Goal: Task Accomplishment & Management: Use online tool/utility

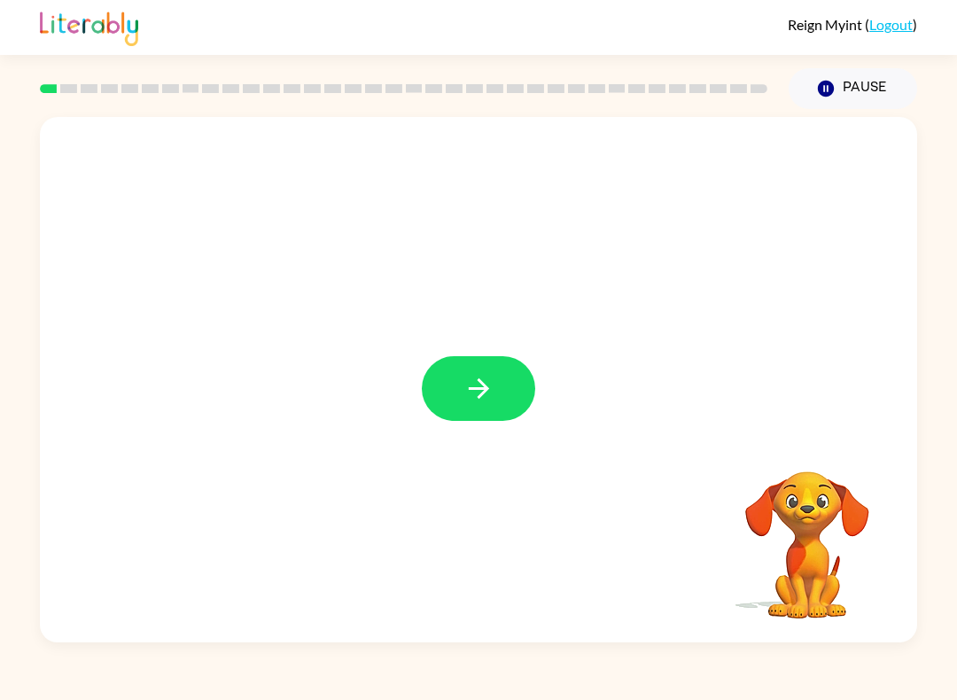
click at [499, 395] on button "button" at bounding box center [478, 388] width 113 height 65
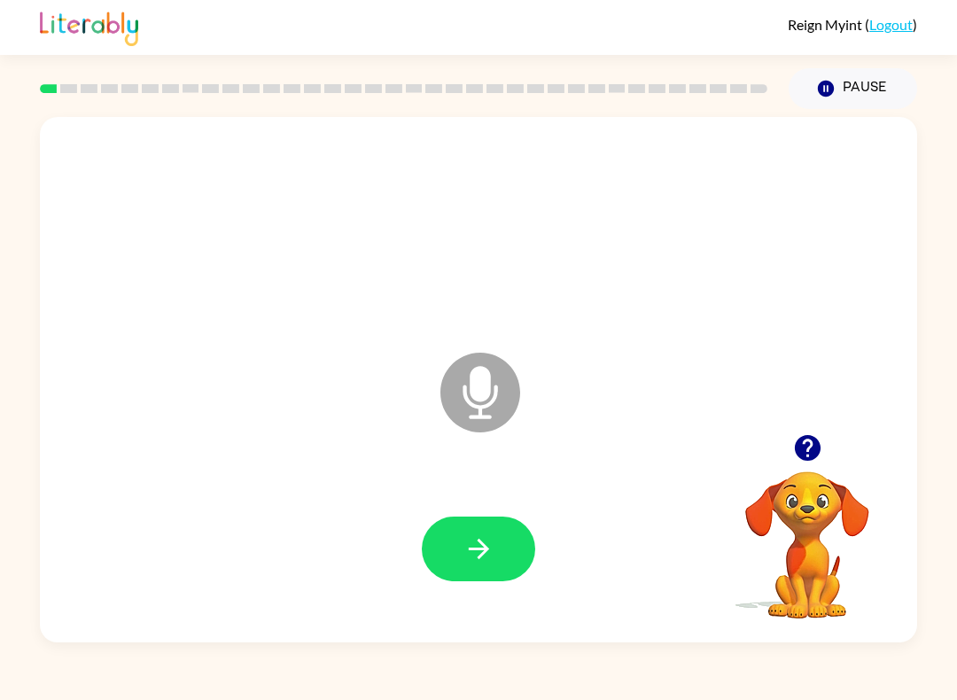
click at [491, 522] on button "button" at bounding box center [478, 549] width 113 height 65
click at [429, 544] on button "button" at bounding box center [478, 549] width 113 height 65
click at [493, 519] on button "button" at bounding box center [478, 549] width 113 height 65
click at [481, 521] on button "button" at bounding box center [478, 549] width 113 height 65
click at [526, 553] on button "button" at bounding box center [478, 549] width 113 height 65
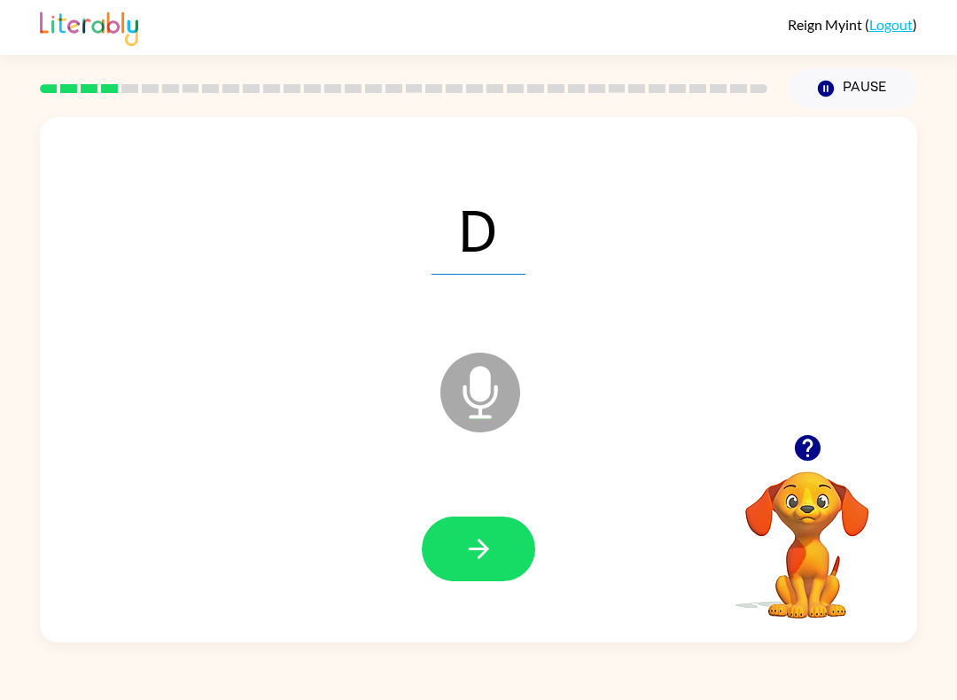
click at [506, 548] on button "button" at bounding box center [478, 549] width 113 height 65
click at [516, 542] on button "button" at bounding box center [478, 549] width 113 height 65
click at [508, 540] on button "button" at bounding box center [478, 549] width 113 height 65
click at [499, 571] on button "button" at bounding box center [478, 549] width 113 height 65
click at [486, 560] on icon "button" at bounding box center [478, 548] width 31 height 31
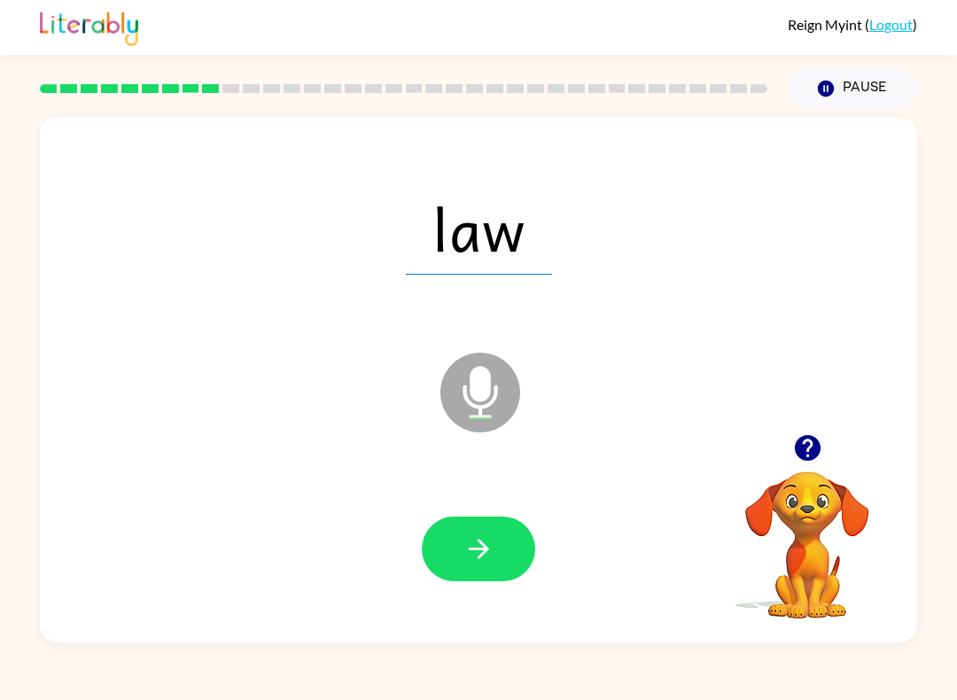
click at [483, 554] on icon "button" at bounding box center [478, 549] width 20 height 20
click at [503, 556] on button "button" at bounding box center [478, 549] width 113 height 65
click at [478, 563] on icon "button" at bounding box center [478, 548] width 31 height 31
click at [521, 545] on button "button" at bounding box center [478, 549] width 113 height 65
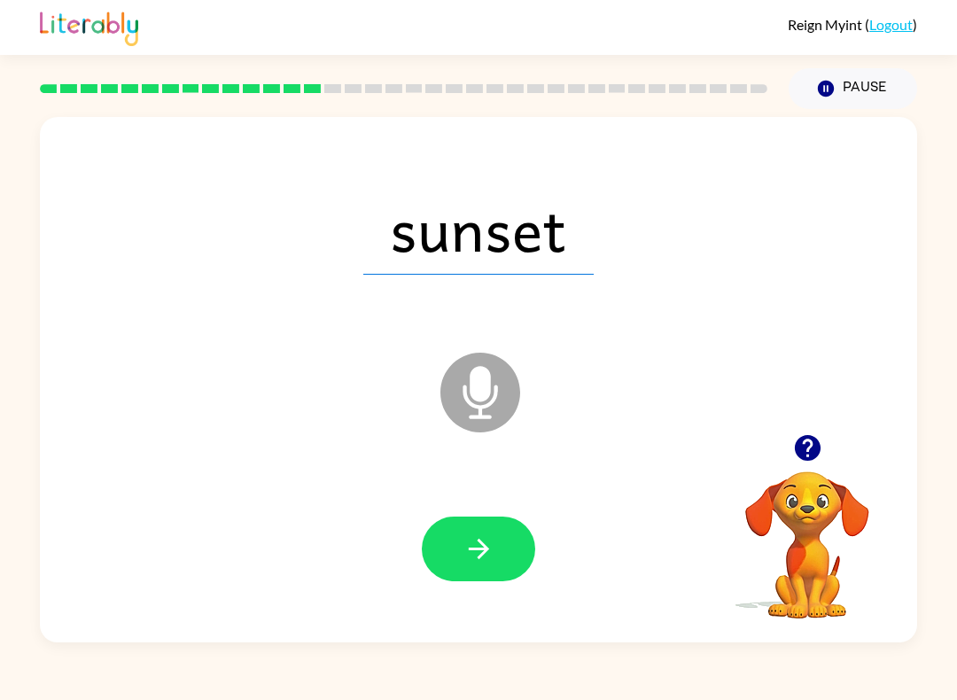
click at [443, 555] on button "button" at bounding box center [478, 549] width 113 height 65
click at [486, 570] on button "button" at bounding box center [478, 549] width 113 height 65
click at [493, 539] on icon "button" at bounding box center [478, 548] width 31 height 31
click at [526, 564] on button "button" at bounding box center [478, 549] width 113 height 65
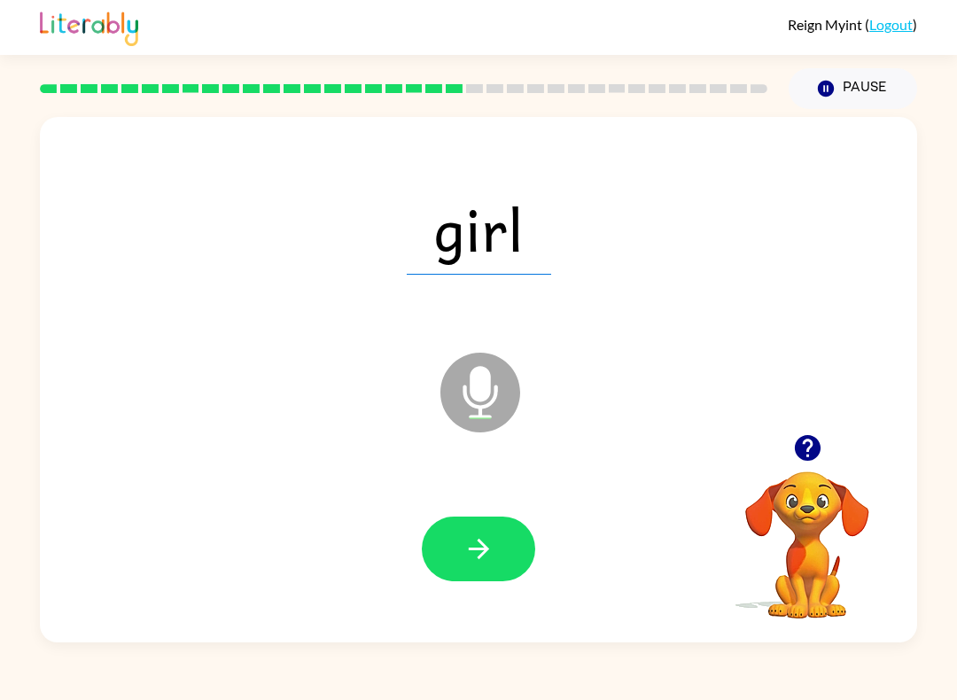
click at [457, 558] on button "button" at bounding box center [478, 549] width 113 height 65
click at [472, 574] on button "button" at bounding box center [478, 549] width 113 height 65
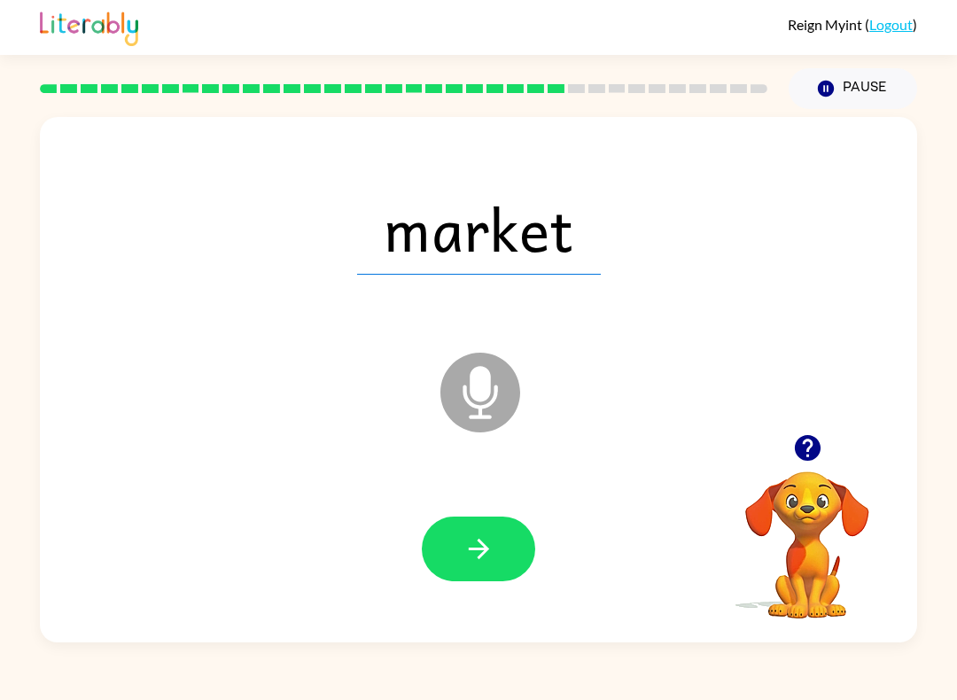
click at [485, 537] on icon "button" at bounding box center [478, 548] width 31 height 31
click at [486, 581] on button "button" at bounding box center [478, 549] width 113 height 65
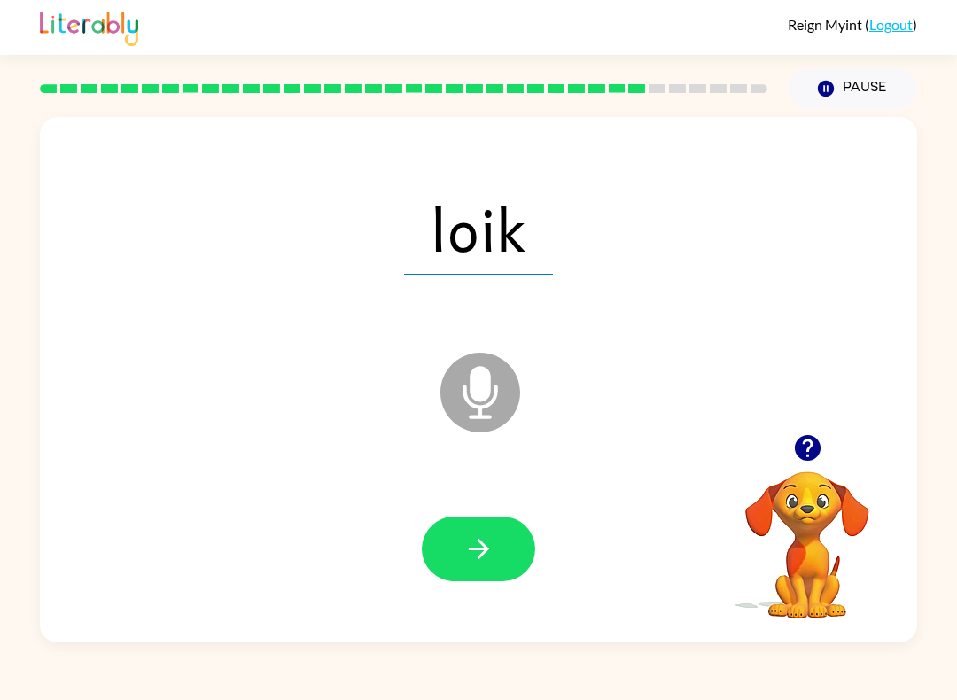
click at [463, 543] on icon "button" at bounding box center [478, 548] width 31 height 31
click at [487, 563] on icon "button" at bounding box center [478, 548] width 31 height 31
click at [756, 88] on rect at bounding box center [758, 88] width 17 height 9
click at [738, 107] on div at bounding box center [403, 89] width 749 height 62
click at [504, 548] on button "button" at bounding box center [478, 549] width 113 height 65
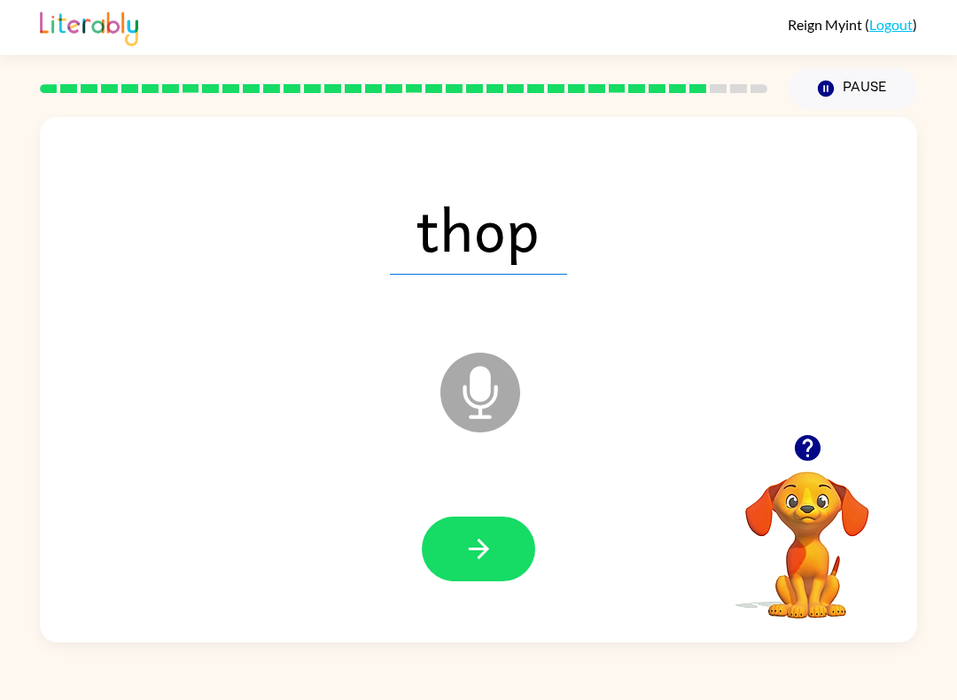
click at [914, 695] on div "Reign Myint ( Logout ) Pause Pause thop Microphone The Microphone is here when …" at bounding box center [478, 350] width 957 height 700
click at [510, 555] on button "button" at bounding box center [478, 549] width 113 height 65
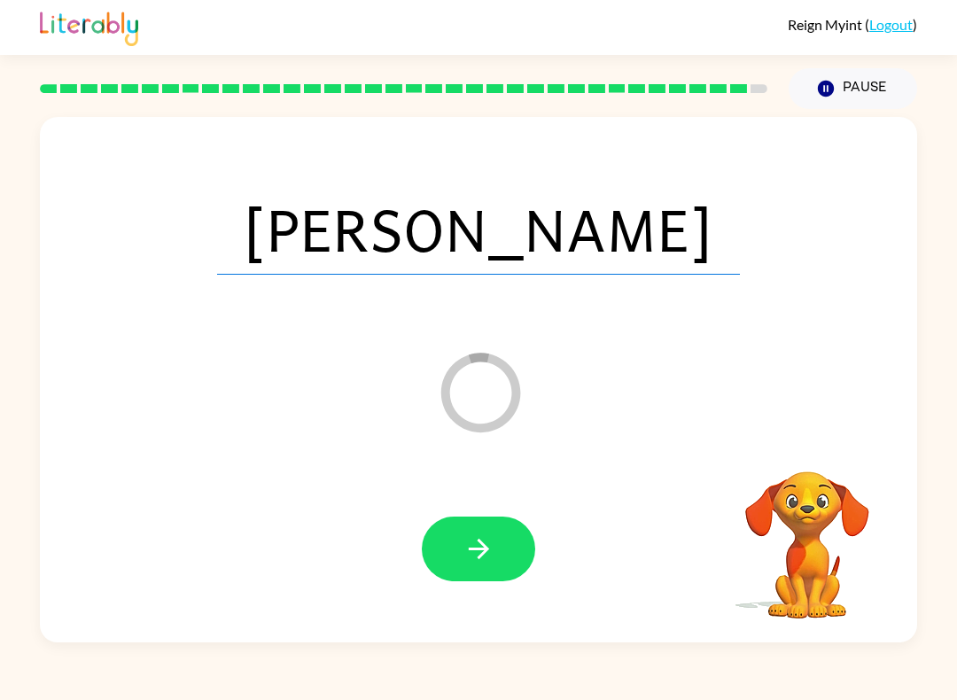
click at [478, 553] on icon "button" at bounding box center [478, 548] width 31 height 31
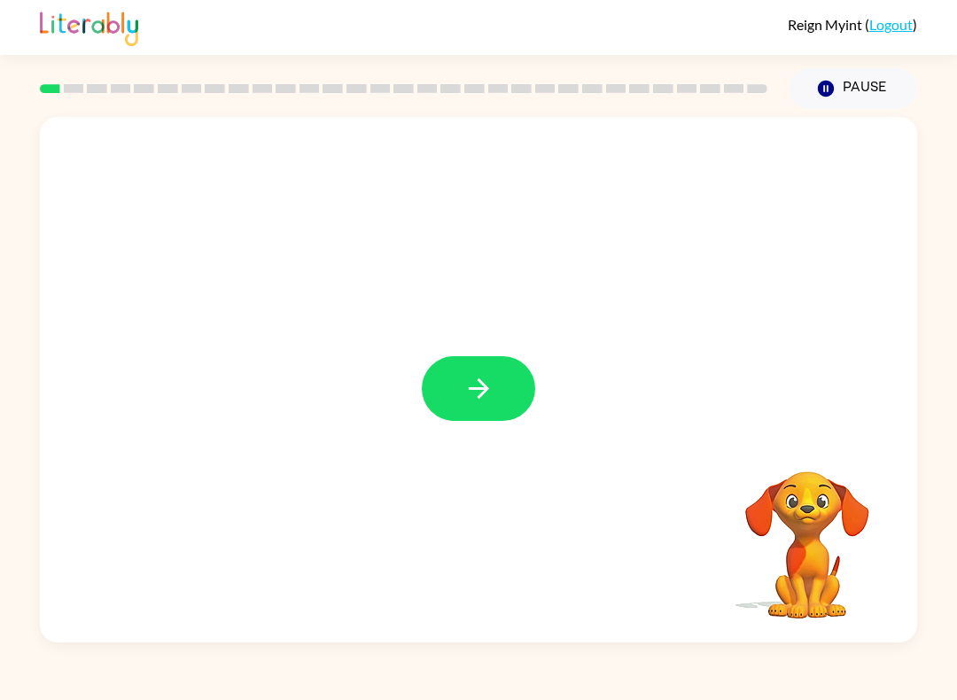
click at [492, 370] on button "button" at bounding box center [478, 388] width 113 height 65
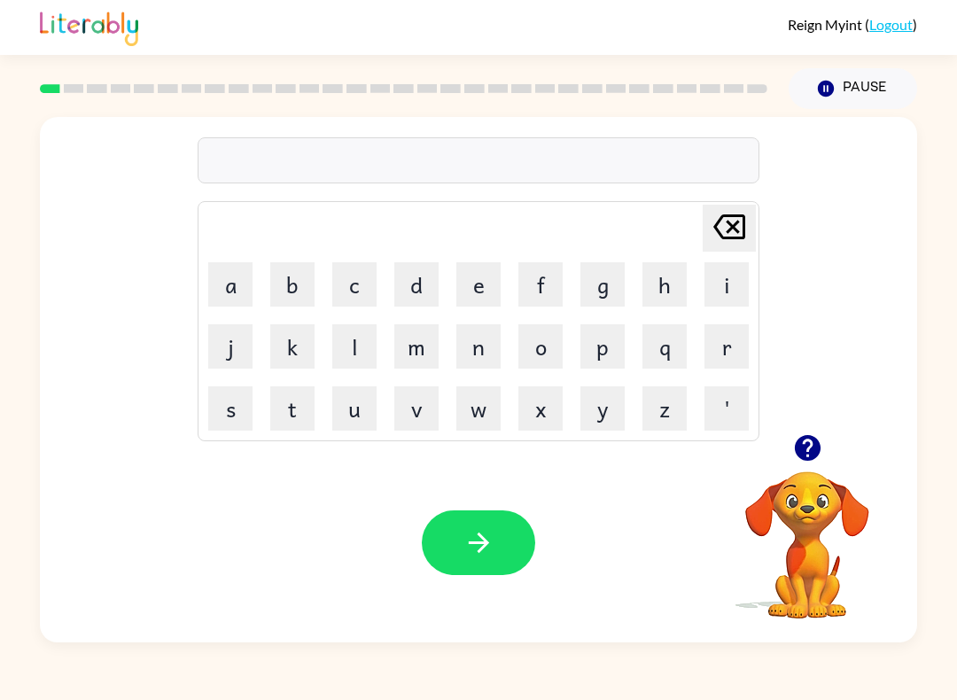
click at [623, 297] on button "g" at bounding box center [602, 284] width 44 height 44
click at [237, 291] on button "a" at bounding box center [230, 284] width 44 height 44
click at [607, 343] on button "p" at bounding box center [602, 346] width 44 height 44
click at [508, 542] on button "button" at bounding box center [478, 542] width 113 height 65
click at [596, 348] on button "p" at bounding box center [602, 346] width 44 height 44
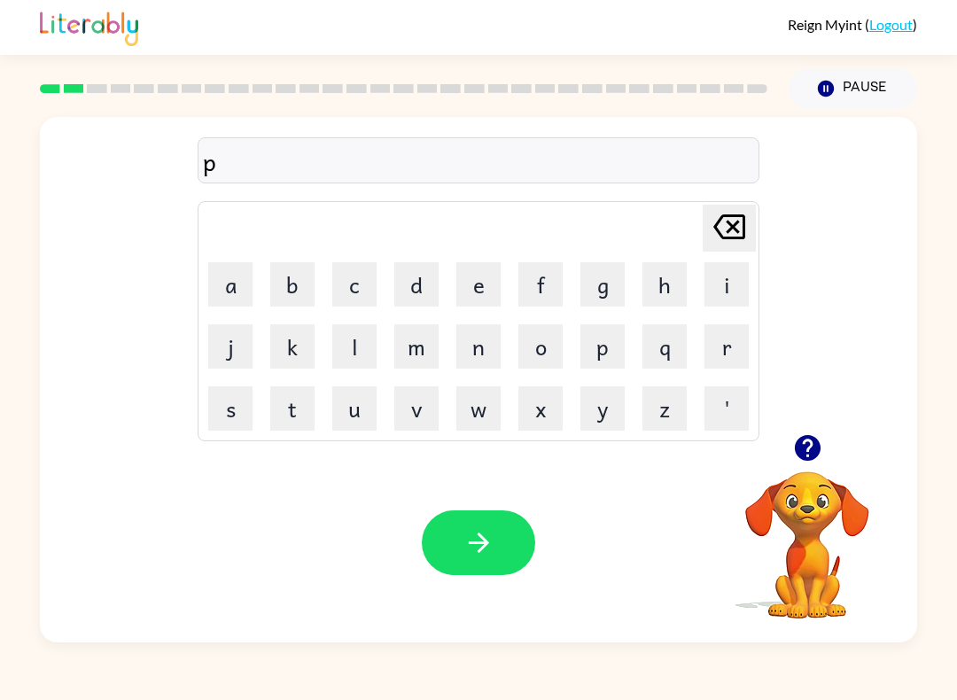
click at [556, 345] on button "o" at bounding box center [540, 346] width 44 height 44
click at [492, 564] on button "button" at bounding box center [478, 542] width 113 height 65
click at [406, 346] on button "m" at bounding box center [416, 346] width 44 height 44
click at [538, 338] on button "o" at bounding box center [540, 346] width 44 height 44
click at [409, 281] on button "d" at bounding box center [416, 284] width 44 height 44
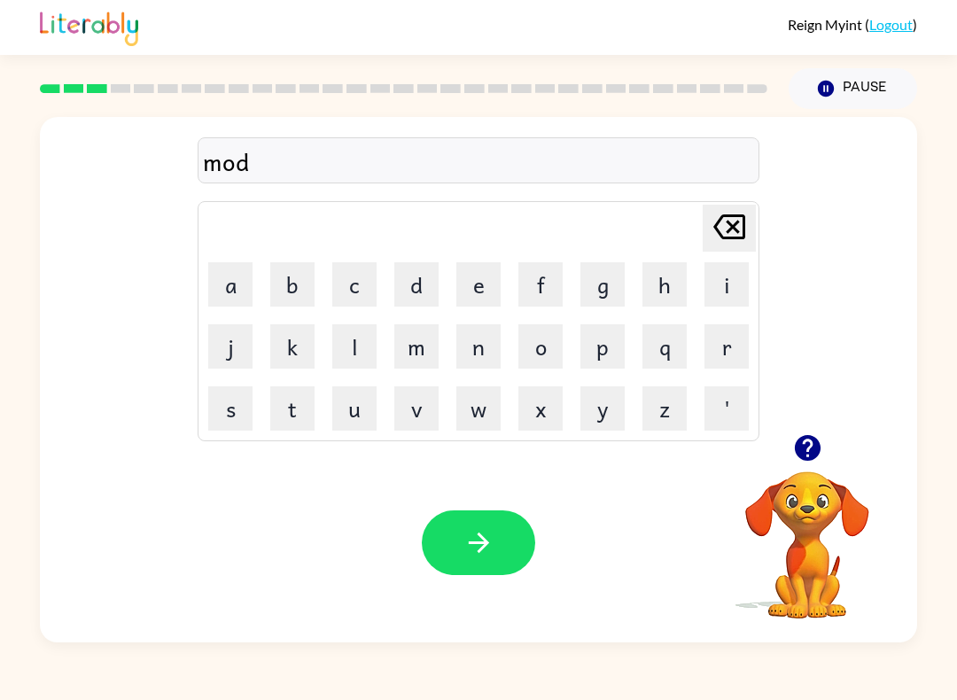
click at [473, 548] on icon "button" at bounding box center [478, 542] width 31 height 31
click at [358, 282] on button "c" at bounding box center [354, 284] width 44 height 44
click at [611, 346] on button "p" at bounding box center [602, 346] width 44 height 44
click at [703, 242] on button "[PERSON_NAME] last character input" at bounding box center [729, 228] width 53 height 47
click at [544, 349] on button "o" at bounding box center [540, 346] width 44 height 44
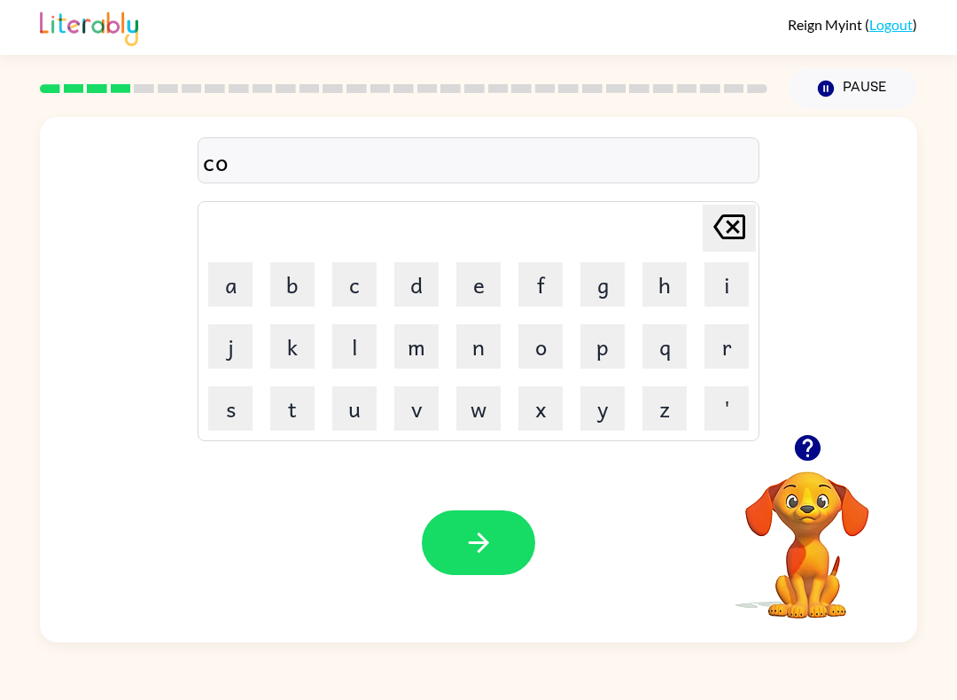
click at [589, 355] on button "p" at bounding box center [602, 346] width 44 height 44
click at [474, 554] on icon "button" at bounding box center [478, 542] width 31 height 31
click at [603, 343] on button "p" at bounding box center [602, 346] width 44 height 44
click at [732, 284] on button "i" at bounding box center [726, 284] width 44 height 44
click at [349, 357] on button "l" at bounding box center [354, 346] width 44 height 44
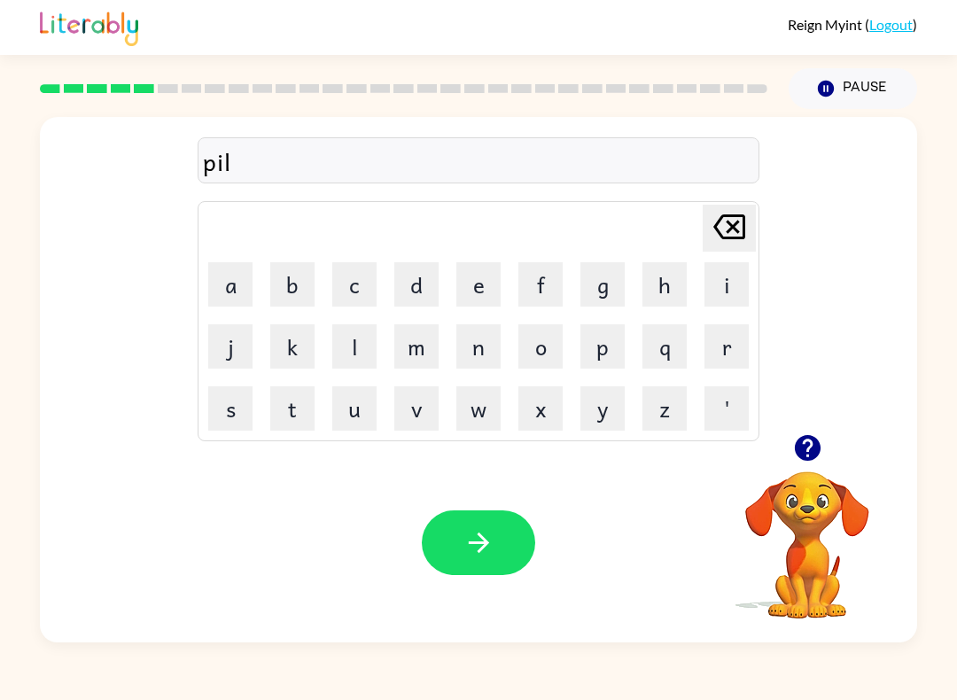
click at [497, 535] on button "button" at bounding box center [478, 542] width 113 height 65
click at [719, 333] on button "r" at bounding box center [726, 346] width 44 height 44
click at [229, 282] on button "a" at bounding box center [230, 284] width 44 height 44
click at [416, 366] on button "m" at bounding box center [416, 346] width 44 height 44
click at [492, 559] on button "button" at bounding box center [478, 542] width 113 height 65
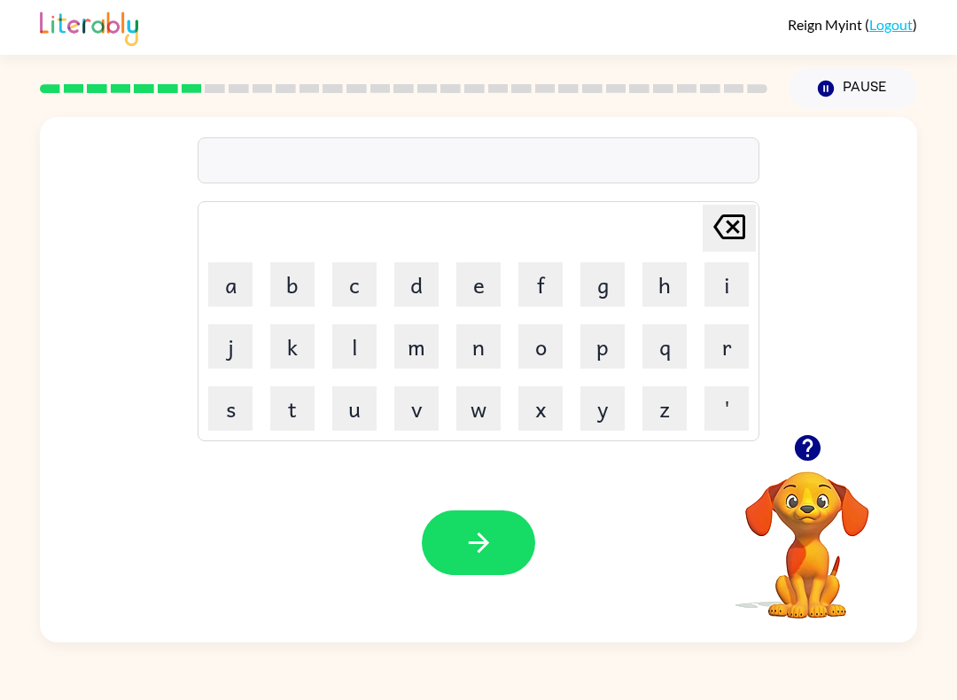
click at [610, 284] on button "g" at bounding box center [602, 284] width 44 height 44
click at [730, 278] on button "i" at bounding box center [726, 284] width 44 height 44
click at [296, 286] on button "b" at bounding box center [292, 284] width 44 height 44
click at [547, 335] on button "o" at bounding box center [540, 346] width 44 height 44
click at [367, 338] on button "l" at bounding box center [354, 346] width 44 height 44
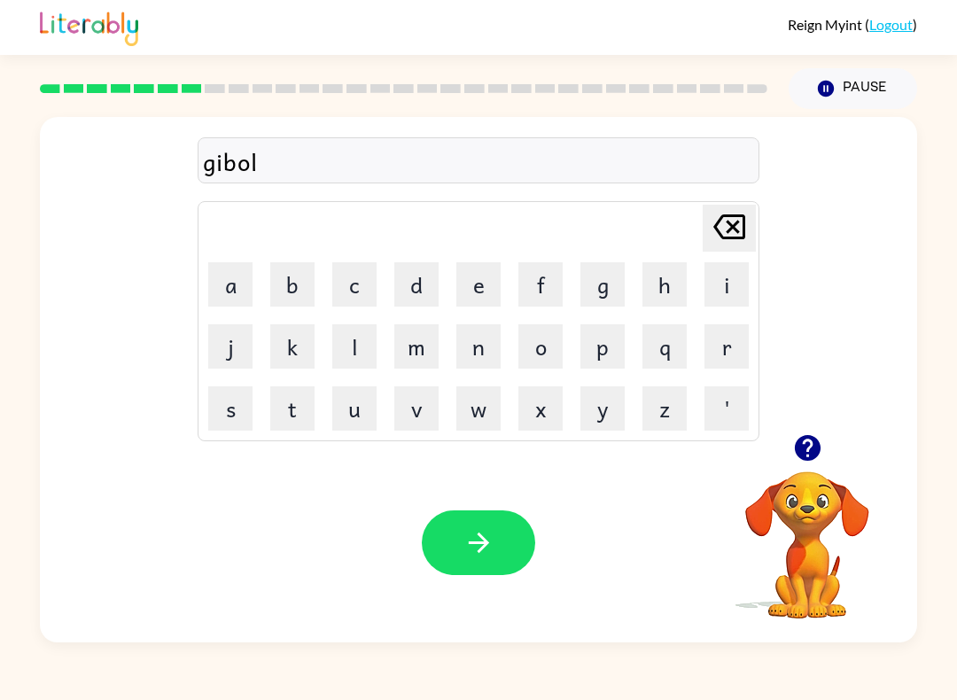
click at [472, 563] on button "button" at bounding box center [478, 542] width 113 height 65
click at [477, 416] on button "w" at bounding box center [478, 408] width 44 height 44
click at [736, 296] on button "i" at bounding box center [726, 284] width 44 height 44
click at [678, 277] on button "h" at bounding box center [664, 284] width 44 height 44
click at [297, 412] on button "t" at bounding box center [292, 408] width 44 height 44
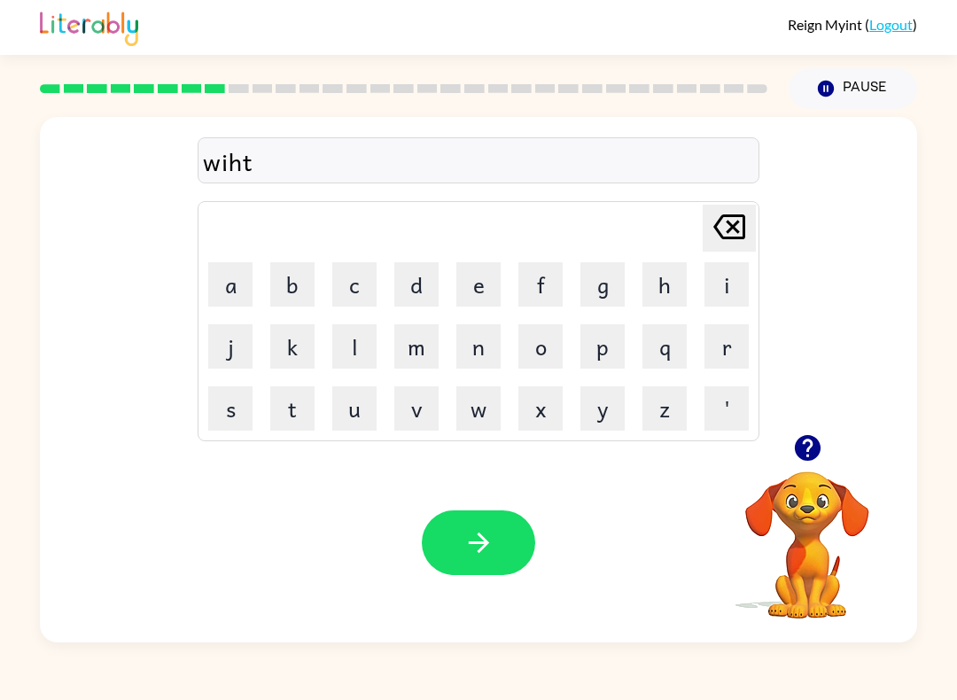
click at [726, 213] on icon "[PERSON_NAME] last character input" at bounding box center [729, 227] width 43 height 43
click at [729, 225] on icon at bounding box center [729, 226] width 32 height 25
click at [228, 426] on button "s" at bounding box center [230, 408] width 44 height 44
click at [669, 292] on button "h" at bounding box center [664, 284] width 44 height 44
click at [472, 550] on icon "button" at bounding box center [478, 542] width 31 height 31
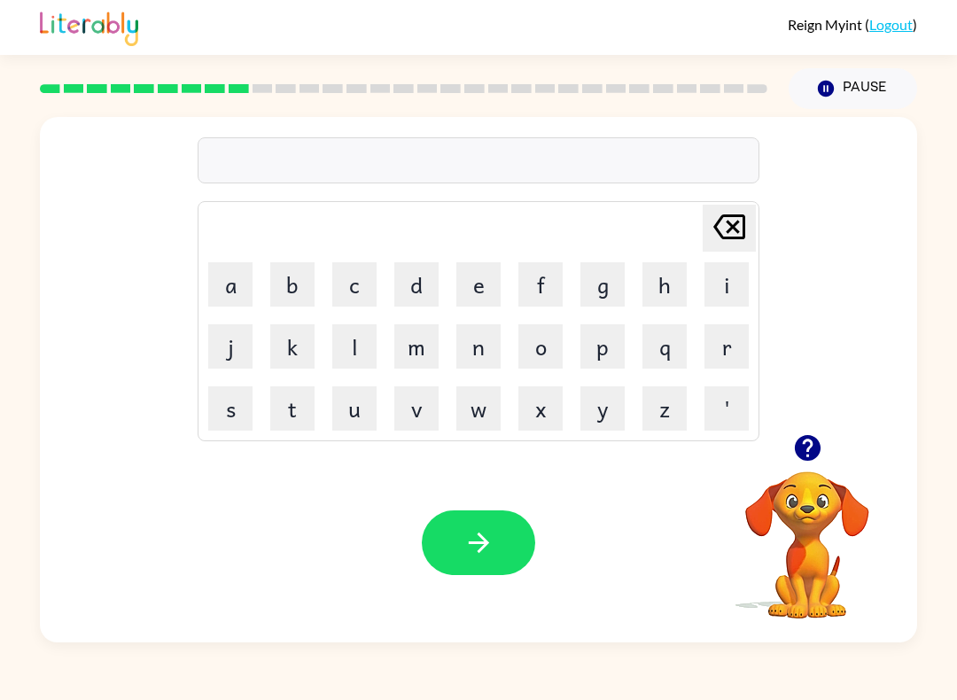
click at [349, 279] on button "c" at bounding box center [354, 284] width 44 height 44
click at [540, 349] on button "o" at bounding box center [540, 346] width 44 height 44
click at [738, 330] on button "r" at bounding box center [726, 346] width 44 height 44
click at [357, 351] on button "l" at bounding box center [354, 346] width 44 height 44
click at [466, 548] on icon "button" at bounding box center [478, 542] width 31 height 31
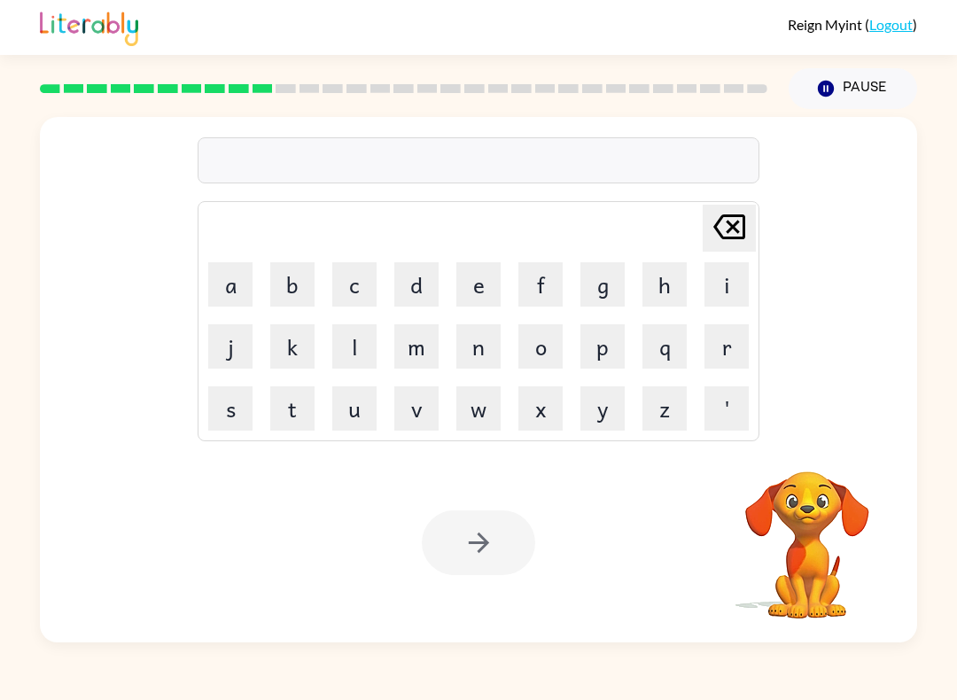
click at [583, 365] on button "p" at bounding box center [602, 346] width 44 height 44
click at [453, 338] on td "n" at bounding box center [478, 346] width 60 height 60
click at [456, 336] on button "n" at bounding box center [478, 346] width 44 height 44
click at [436, 338] on button "m" at bounding box center [416, 346] width 44 height 44
click at [725, 248] on icon "[PERSON_NAME] last character input" at bounding box center [729, 227] width 43 height 43
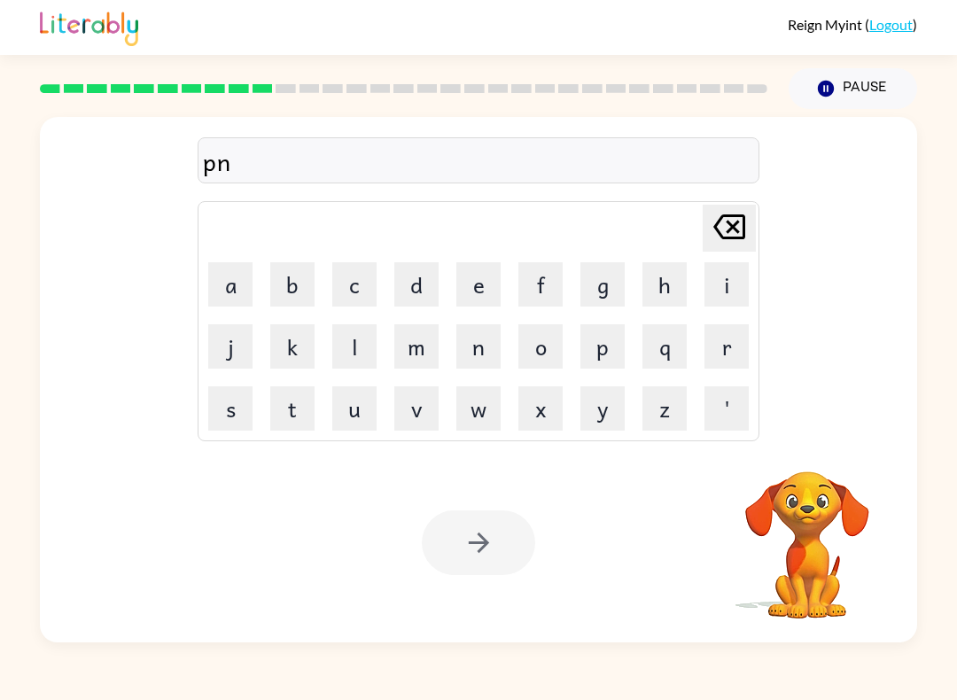
click at [744, 234] on icon at bounding box center [729, 226] width 32 height 25
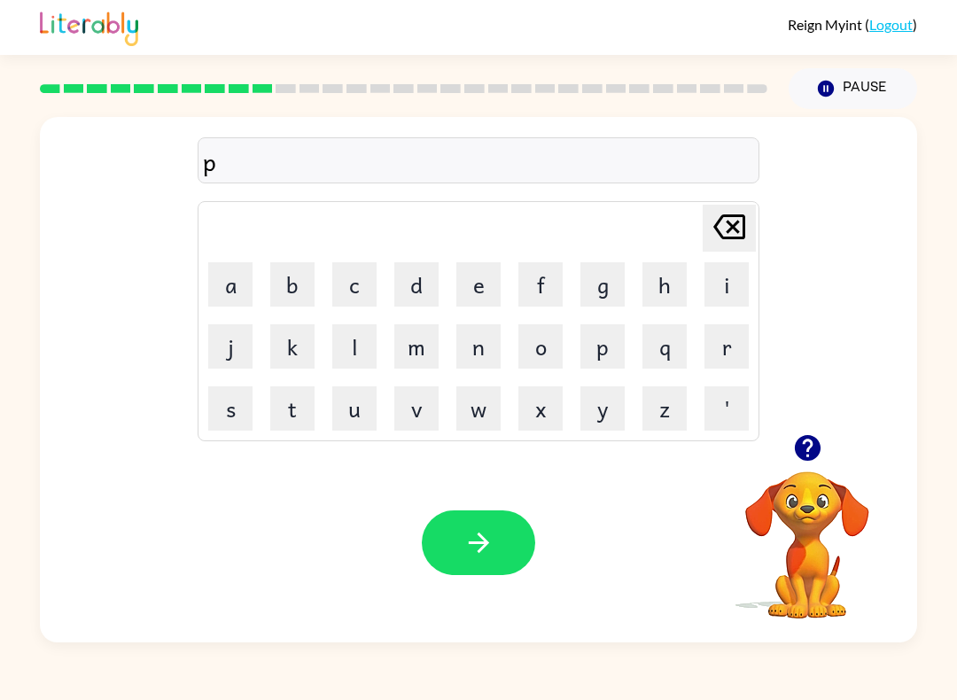
click at [728, 235] on icon "[PERSON_NAME] last character input" at bounding box center [729, 227] width 43 height 43
click at [549, 284] on button "f" at bounding box center [540, 284] width 44 height 44
click at [716, 294] on button "i" at bounding box center [726, 284] width 44 height 44
click at [488, 354] on button "n" at bounding box center [478, 346] width 44 height 44
click at [499, 551] on button "button" at bounding box center [478, 542] width 113 height 65
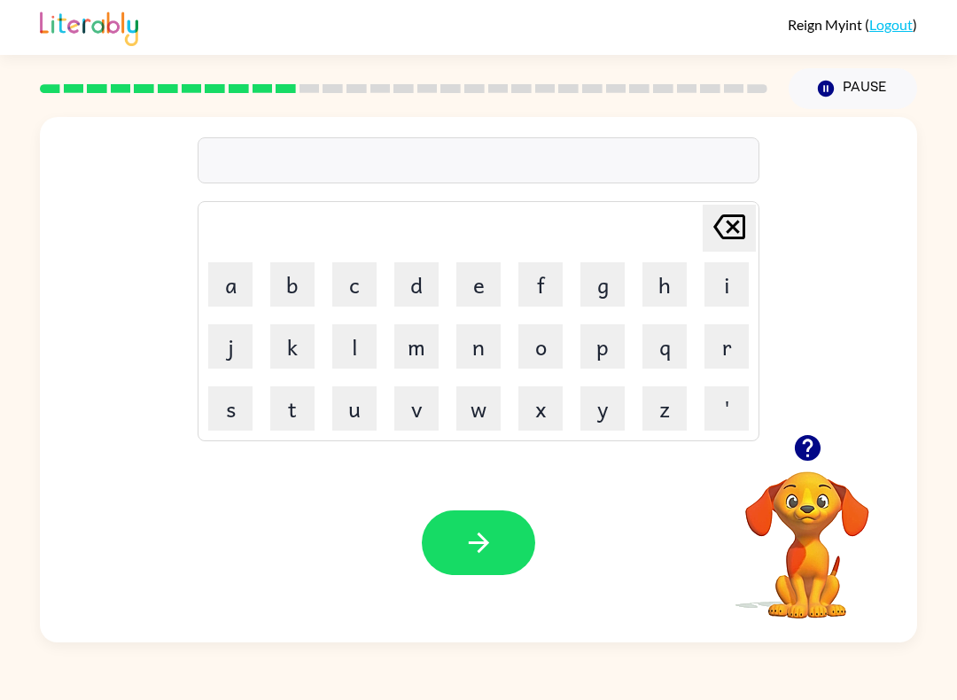
click at [423, 349] on button "m" at bounding box center [416, 346] width 44 height 44
click at [538, 347] on button "o" at bounding box center [540, 346] width 44 height 44
click at [350, 306] on button "c" at bounding box center [354, 284] width 44 height 44
click at [497, 549] on button "button" at bounding box center [478, 542] width 113 height 65
click at [416, 351] on button "m" at bounding box center [416, 346] width 44 height 44
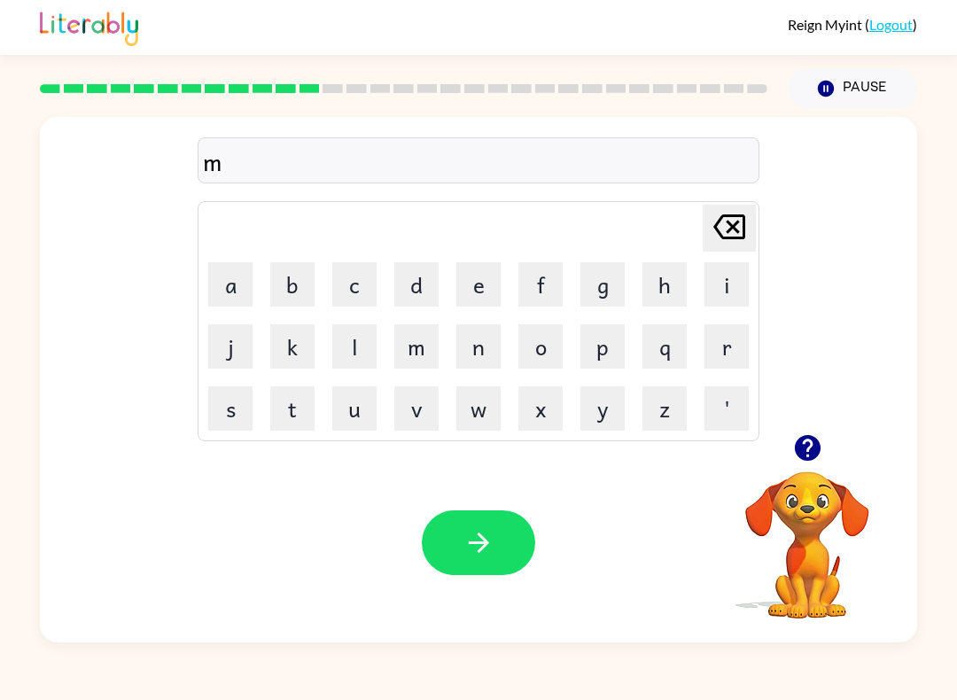
click at [208, 306] on button "a" at bounding box center [230, 284] width 44 height 44
click at [343, 288] on button "c" at bounding box center [354, 284] width 44 height 44
click at [515, 566] on button "button" at bounding box center [478, 542] width 113 height 65
click at [871, 66] on div "Pause Pause" at bounding box center [853, 89] width 150 height 62
click at [866, 95] on button "Pause Pause" at bounding box center [853, 88] width 128 height 41
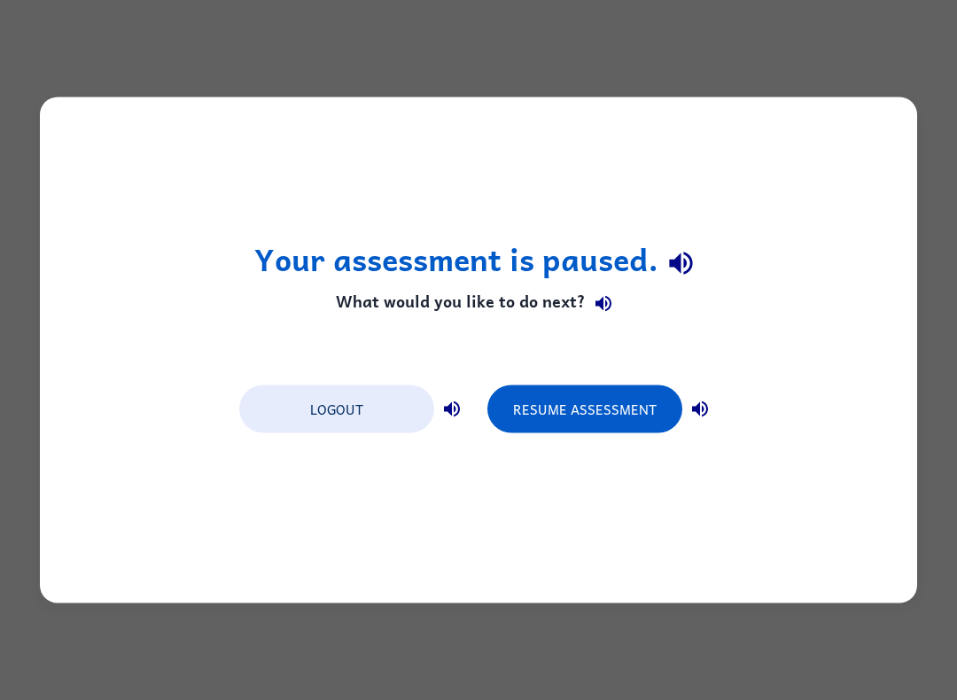
click at [944, 55] on div "Your assessment is paused. What would you like to do next? Logout Resume Assess…" at bounding box center [478, 350] width 957 height 700
click at [610, 400] on button "Resume Assessment" at bounding box center [584, 409] width 195 height 48
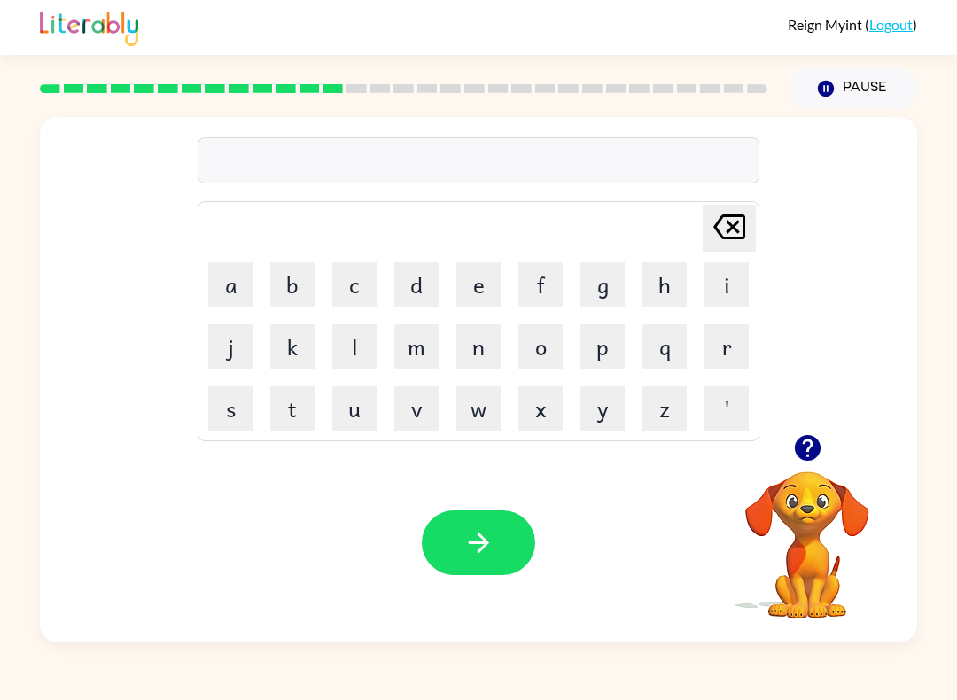
click at [489, 560] on button "button" at bounding box center [478, 542] width 113 height 65
click at [670, 284] on button "h" at bounding box center [664, 284] width 44 height 44
click at [356, 357] on button "l" at bounding box center [354, 346] width 44 height 44
click at [722, 306] on button "i" at bounding box center [726, 284] width 44 height 44
click at [239, 412] on button "s" at bounding box center [230, 408] width 44 height 44
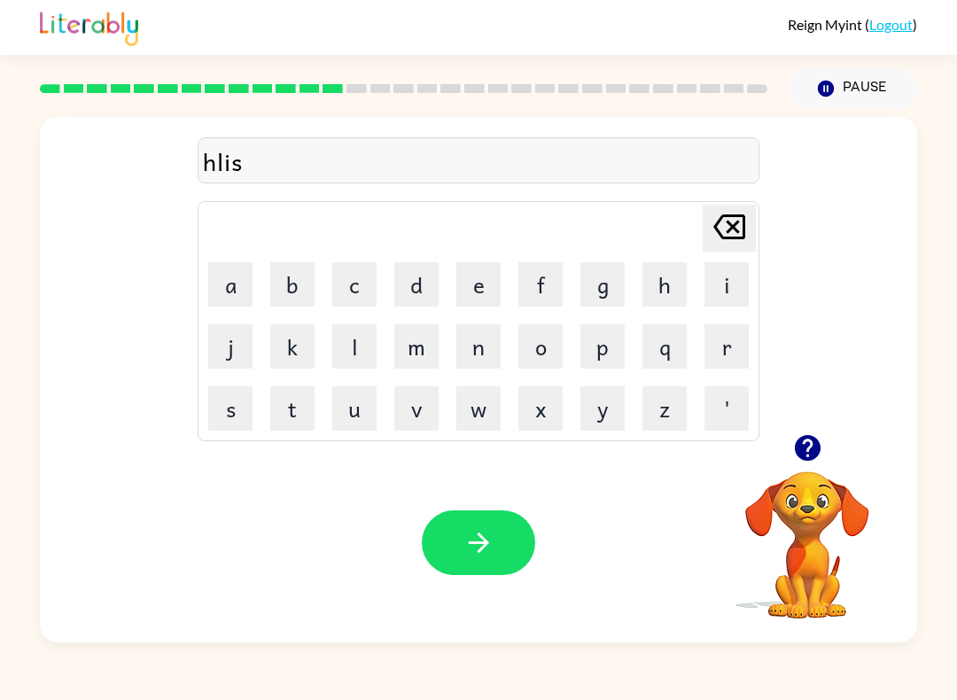
click at [507, 534] on button "button" at bounding box center [478, 542] width 113 height 65
click at [244, 407] on button "s" at bounding box center [230, 408] width 44 height 44
click at [545, 362] on button "o" at bounding box center [540, 346] width 44 height 44
click at [742, 281] on button "i" at bounding box center [726, 284] width 44 height 44
click at [497, 558] on button "button" at bounding box center [478, 542] width 113 height 65
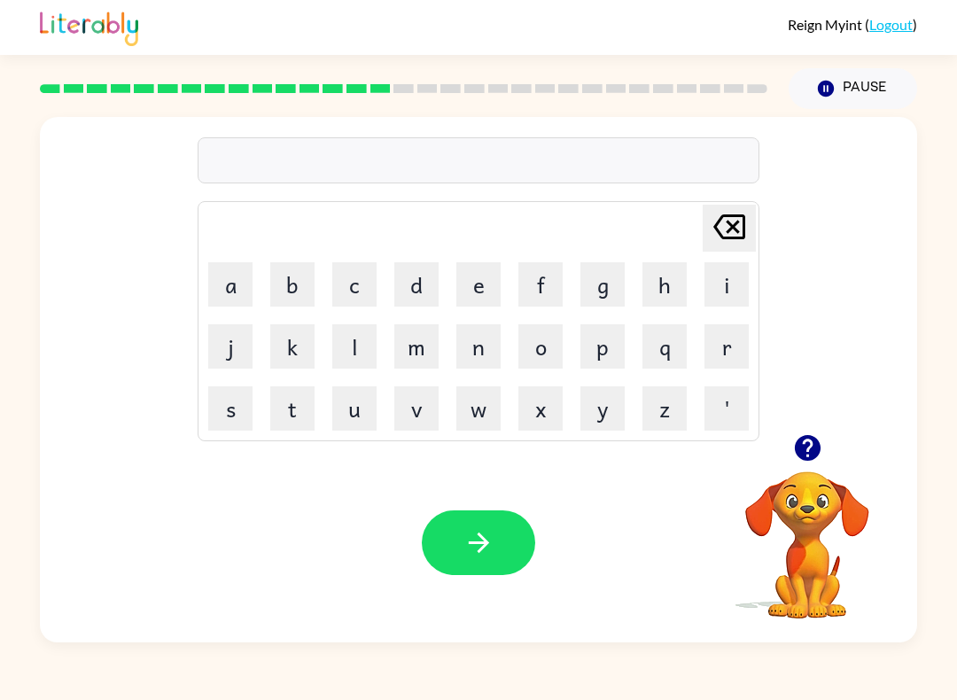
click at [485, 562] on button "button" at bounding box center [478, 542] width 113 height 65
click at [245, 404] on button "s" at bounding box center [230, 408] width 44 height 44
click at [734, 664] on div "Reign Myint ( Logout ) Pause Pause Delete Delete last character input a b c d e…" at bounding box center [478, 350] width 957 height 700
click at [700, 333] on td "r" at bounding box center [726, 346] width 60 height 60
click at [744, 327] on button "r" at bounding box center [726, 346] width 44 height 44
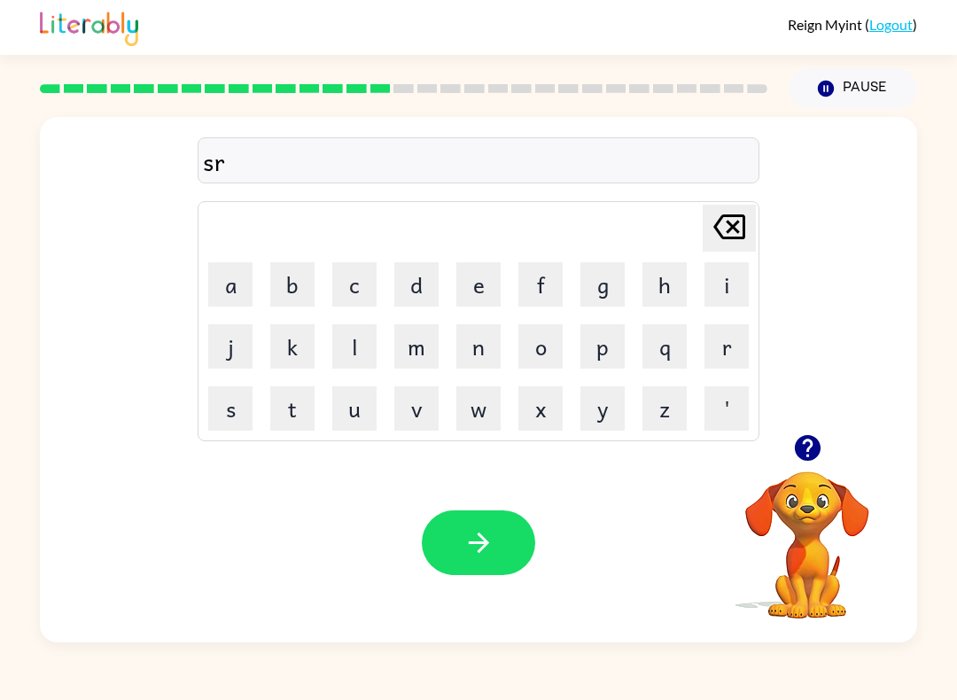
click at [536, 346] on button "o" at bounding box center [540, 346] width 44 height 44
click at [467, 556] on icon "button" at bounding box center [478, 542] width 31 height 31
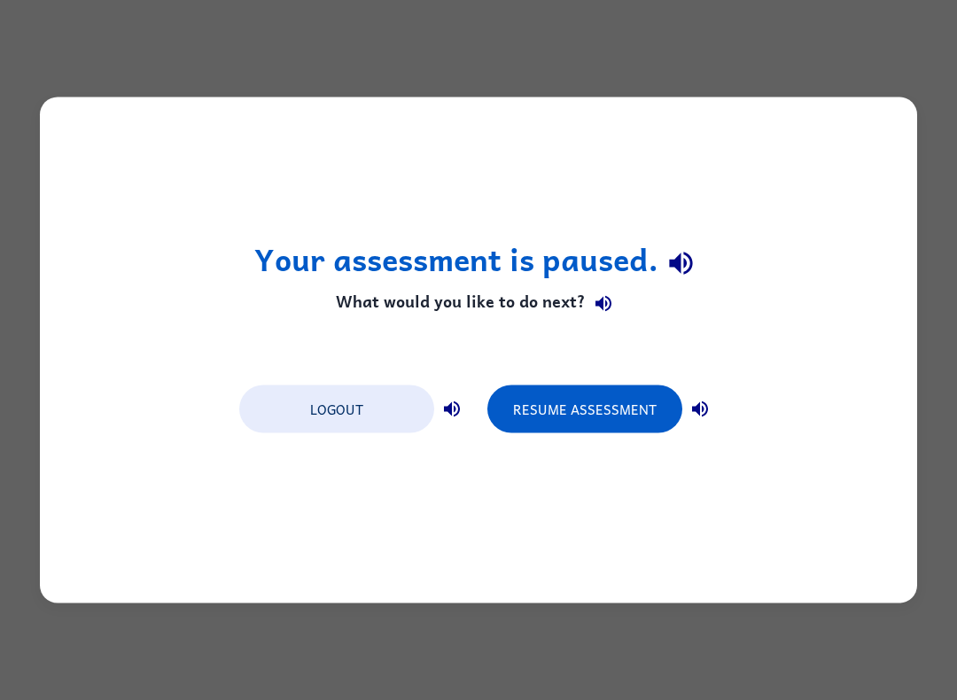
click at [640, 426] on button "Resume Assessment" at bounding box center [584, 409] width 195 height 48
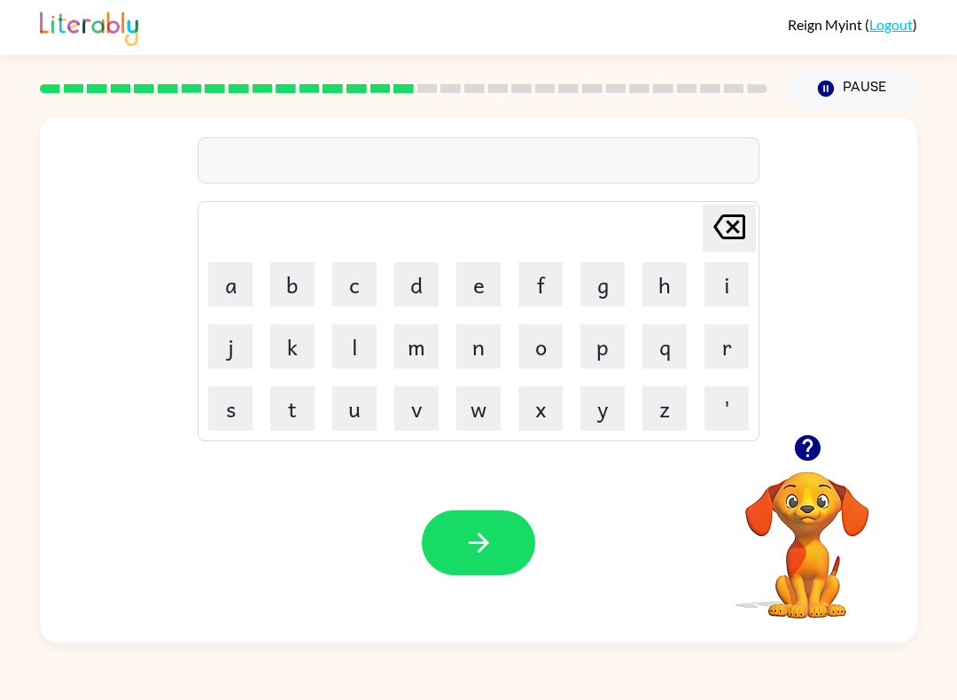
click at [355, 346] on button "l" at bounding box center [354, 346] width 44 height 44
click at [734, 283] on button "i" at bounding box center [726, 284] width 44 height 44
click at [291, 416] on button "t" at bounding box center [292, 408] width 44 height 44
click at [486, 544] on icon "button" at bounding box center [478, 542] width 20 height 20
click at [217, 416] on button "s" at bounding box center [230, 408] width 44 height 44
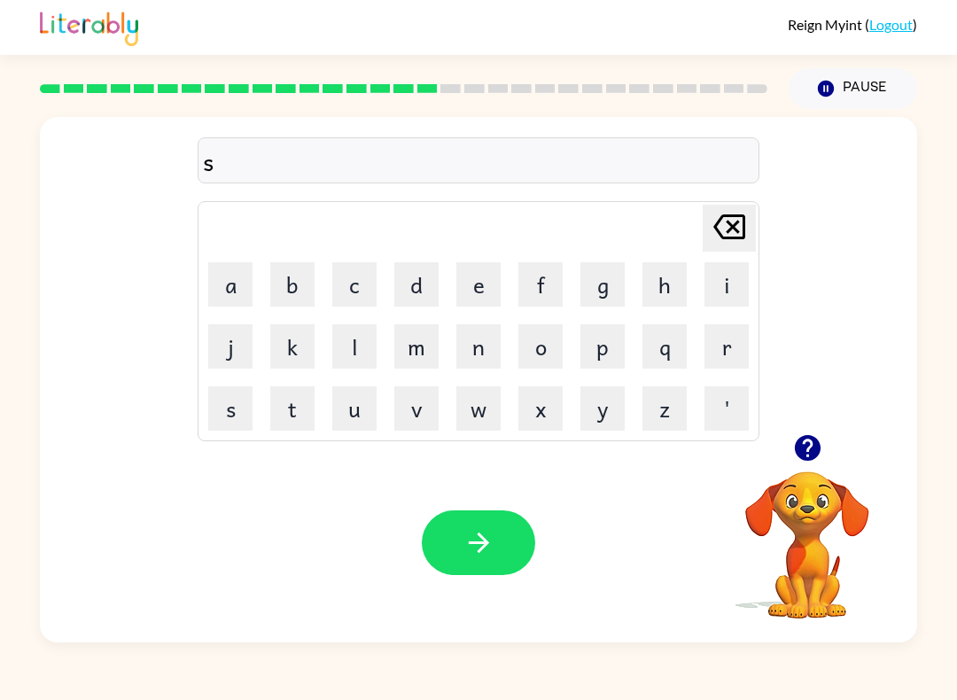
click at [722, 363] on button "r" at bounding box center [726, 346] width 44 height 44
click at [925, 670] on div "Reign Myint ( Logout ) Pause Pause sr [PERSON_NAME] last character input a b c …" at bounding box center [478, 350] width 957 height 700
click at [727, 282] on button "i" at bounding box center [726, 284] width 44 height 44
click at [235, 413] on button "s" at bounding box center [230, 408] width 44 height 44
click at [472, 557] on icon "button" at bounding box center [478, 542] width 31 height 31
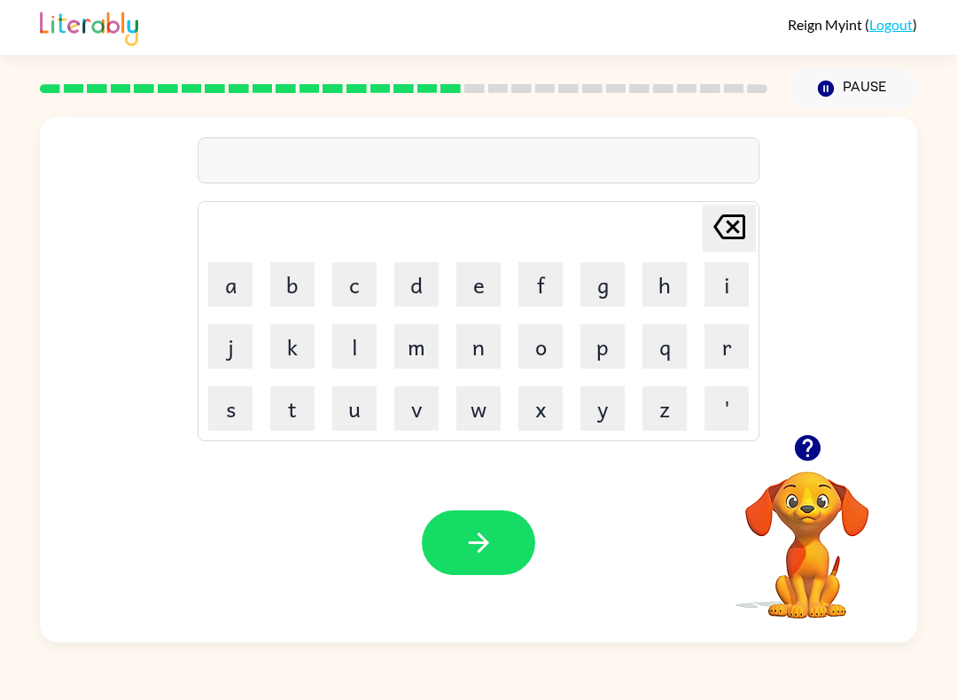
click at [239, 413] on button "s" at bounding box center [230, 408] width 44 height 44
click at [672, 282] on button "h" at bounding box center [664, 284] width 44 height 44
click at [727, 353] on button "r" at bounding box center [726, 346] width 44 height 44
click at [237, 411] on button "s" at bounding box center [230, 408] width 44 height 44
click at [492, 536] on icon "button" at bounding box center [478, 542] width 31 height 31
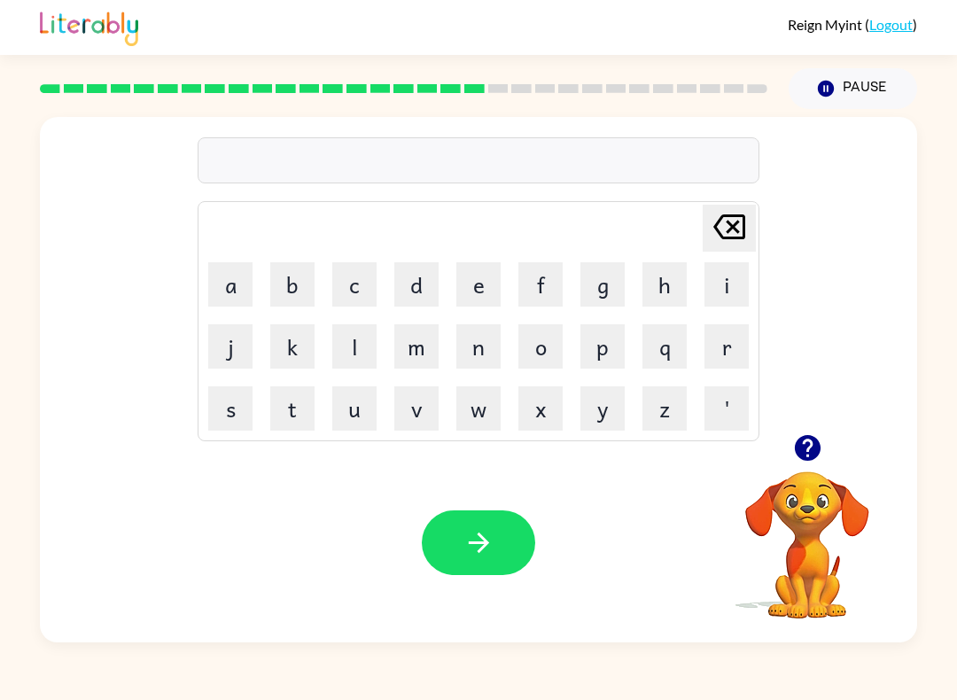
click at [230, 354] on button "j" at bounding box center [230, 346] width 44 height 44
click at [519, 359] on button "o" at bounding box center [540, 346] width 44 height 44
click at [597, 291] on button "g" at bounding box center [602, 284] width 44 height 44
click at [727, 228] on icon "[PERSON_NAME] last character input" at bounding box center [729, 227] width 43 height 43
click at [482, 561] on button "button" at bounding box center [478, 542] width 113 height 65
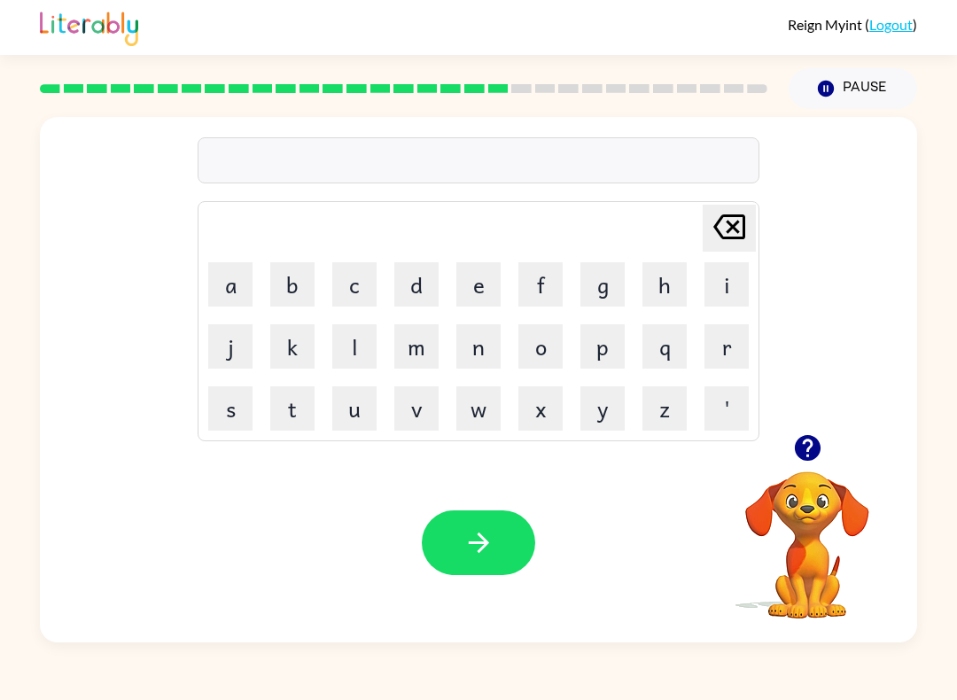
click at [296, 291] on button "b" at bounding box center [292, 284] width 44 height 44
click at [556, 340] on button "o" at bounding box center [540, 346] width 44 height 44
click at [547, 398] on button "x" at bounding box center [540, 408] width 44 height 44
click at [286, 411] on button "t" at bounding box center [292, 408] width 44 height 44
click at [446, 548] on button "button" at bounding box center [478, 542] width 113 height 65
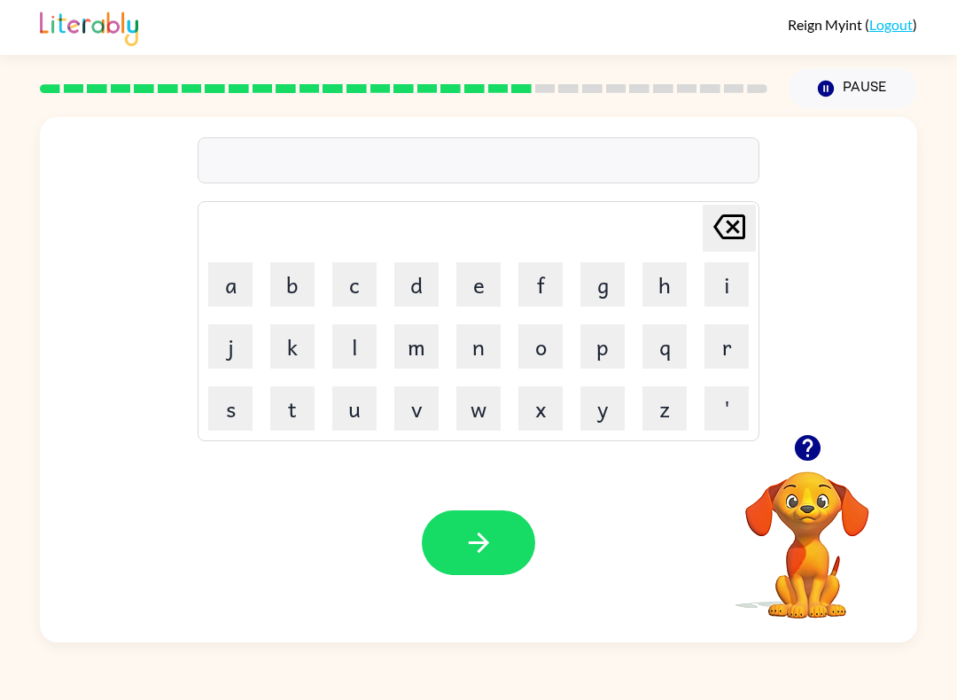
click at [463, 554] on icon "button" at bounding box center [478, 542] width 31 height 31
click at [462, 536] on button "button" at bounding box center [478, 542] width 113 height 65
click at [954, 663] on div "Reign Myint ( Logout ) Pause Pause Delete Delete last character input a b c d e…" at bounding box center [478, 350] width 957 height 700
click at [733, 338] on button "r" at bounding box center [726, 346] width 44 height 44
click at [549, 349] on button "o" at bounding box center [540, 346] width 44 height 44
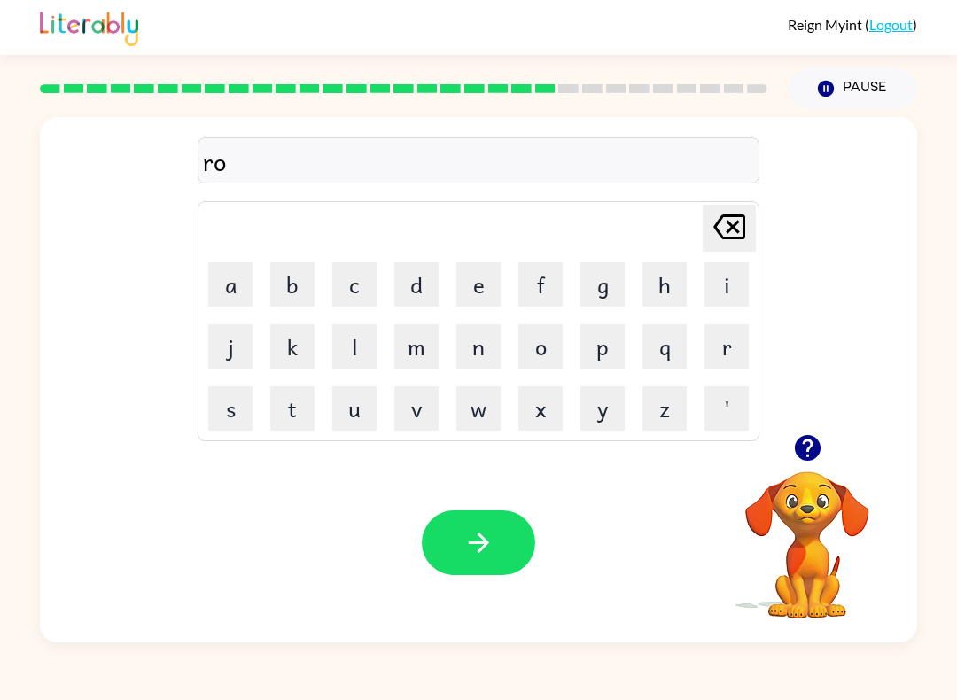
click at [727, 352] on button "r" at bounding box center [726, 346] width 44 height 44
click at [349, 412] on button "u" at bounding box center [354, 408] width 44 height 44
click at [223, 419] on button "s" at bounding box center [230, 408] width 44 height 44
click at [523, 535] on button "button" at bounding box center [478, 542] width 113 height 65
click at [893, 648] on div "Reign Myint ( Logout ) Pause Pause Delete Delete last character input a b c d e…" at bounding box center [478, 350] width 957 height 700
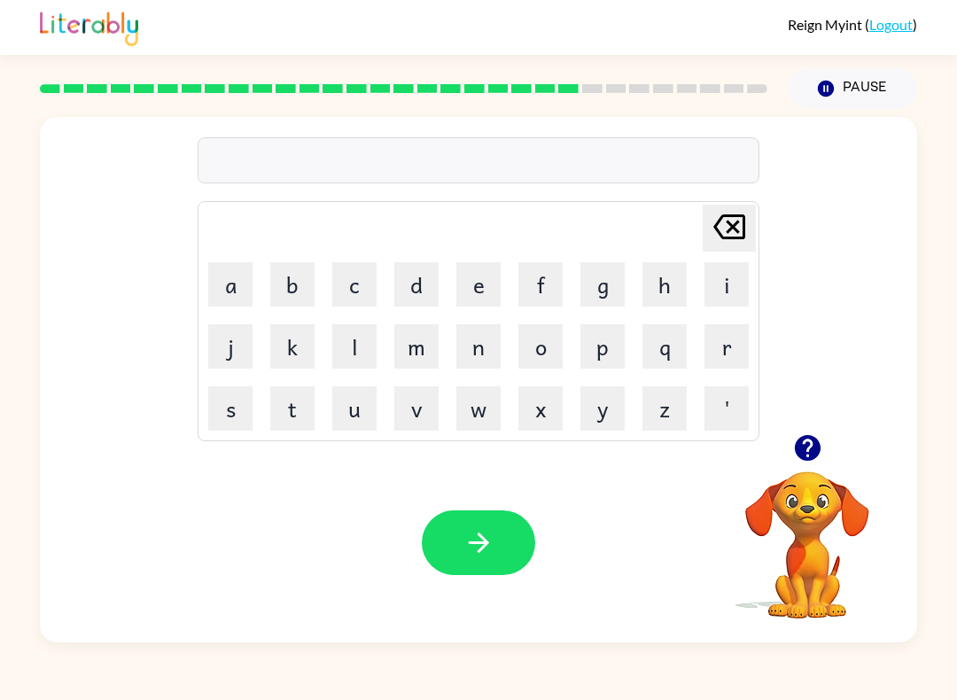
click at [664, 276] on button "h" at bounding box center [664, 284] width 44 height 44
click at [733, 222] on icon "[PERSON_NAME] last character input" at bounding box center [729, 227] width 43 height 43
click at [218, 429] on button "s" at bounding box center [230, 408] width 44 height 44
click at [603, 295] on button "g" at bounding box center [602, 284] width 44 height 44
click at [299, 286] on button "b" at bounding box center [292, 284] width 44 height 44
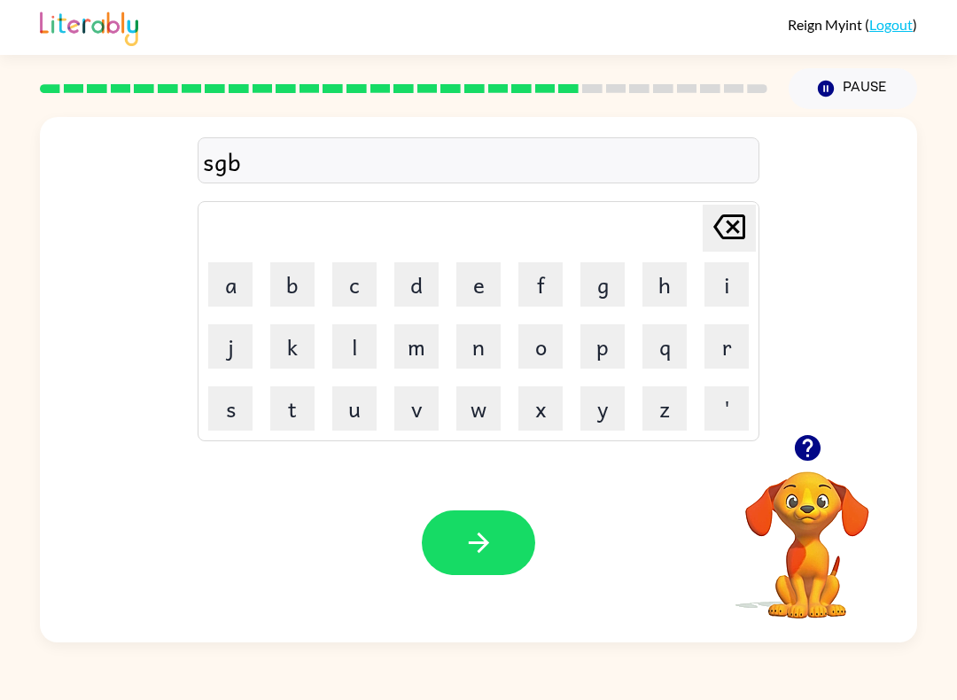
click at [467, 549] on icon "button" at bounding box center [478, 542] width 31 height 31
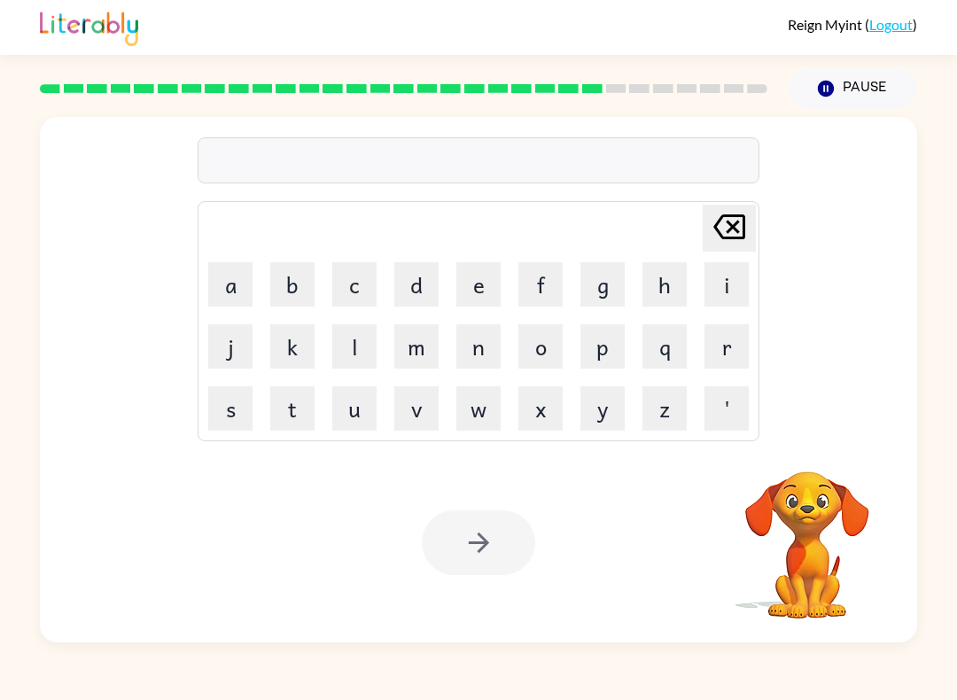
click at [645, 114] on div at bounding box center [403, 89] width 749 height 62
click at [928, 503] on div "[PERSON_NAME] last character input a b c d e f g h i j k l m n o p q r s t u v …" at bounding box center [478, 375] width 957 height 533
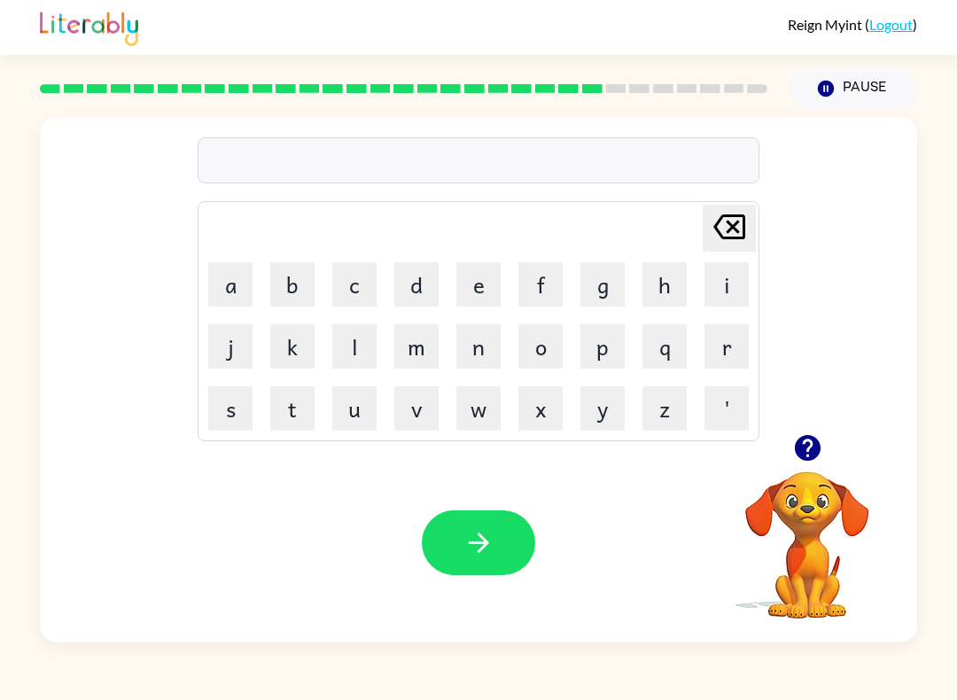
click at [231, 402] on button "s" at bounding box center [230, 408] width 44 height 44
click at [673, 291] on button "h" at bounding box center [664, 284] width 44 height 44
click at [230, 298] on button "a" at bounding box center [230, 284] width 44 height 44
click at [354, 282] on button "c" at bounding box center [354, 284] width 44 height 44
click at [468, 552] on icon "button" at bounding box center [478, 542] width 31 height 31
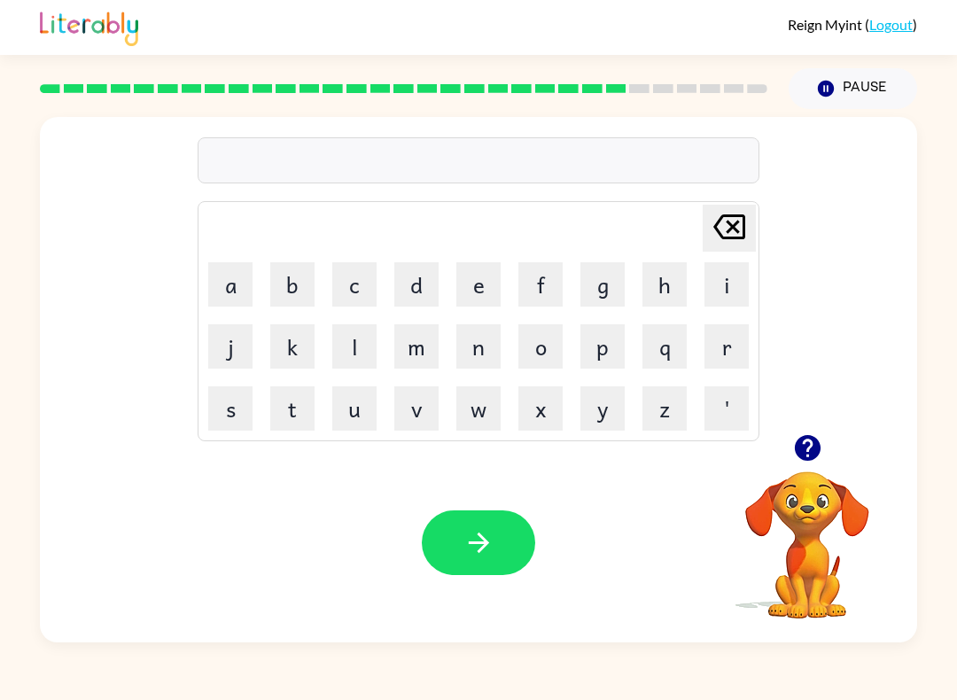
click at [933, 597] on div "[PERSON_NAME] last character input a b c d e f g h i j k l m n o p q r s t u v …" at bounding box center [478, 375] width 957 height 533
click at [235, 411] on button "s" at bounding box center [230, 408] width 44 height 44
click at [657, 280] on button "h" at bounding box center [664, 284] width 44 height 44
click at [344, 430] on button "u" at bounding box center [354, 408] width 44 height 44
click at [334, 354] on button "l" at bounding box center [354, 346] width 44 height 44
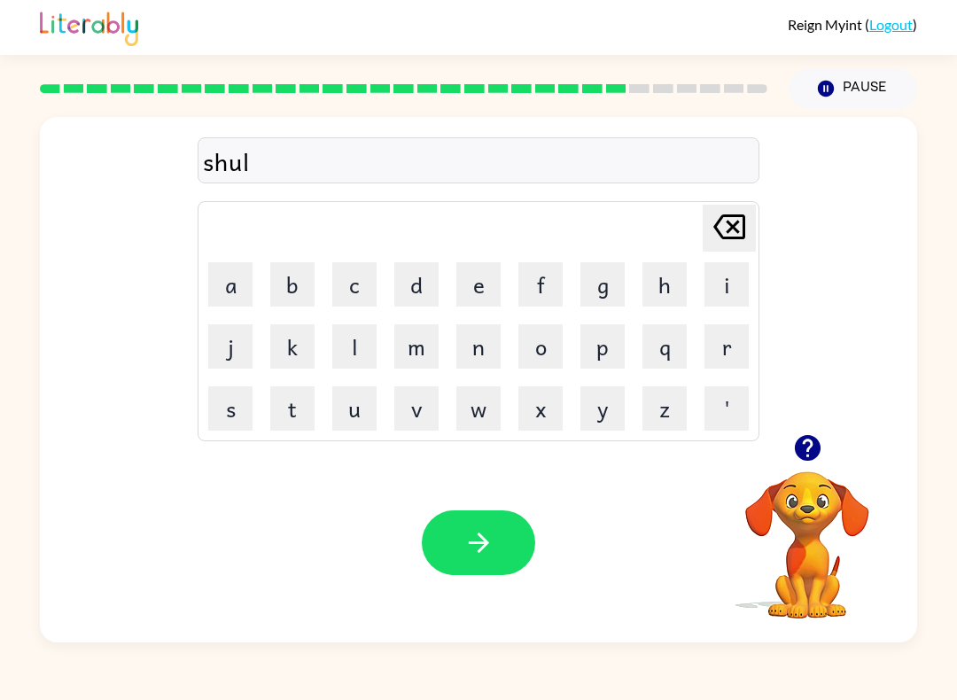
click at [726, 283] on button "i" at bounding box center [726, 284] width 44 height 44
click at [303, 414] on button "t" at bounding box center [292, 408] width 44 height 44
click at [503, 534] on button "button" at bounding box center [478, 542] width 113 height 65
click at [730, 329] on button "r" at bounding box center [726, 346] width 44 height 44
click at [369, 287] on button "c" at bounding box center [354, 284] width 44 height 44
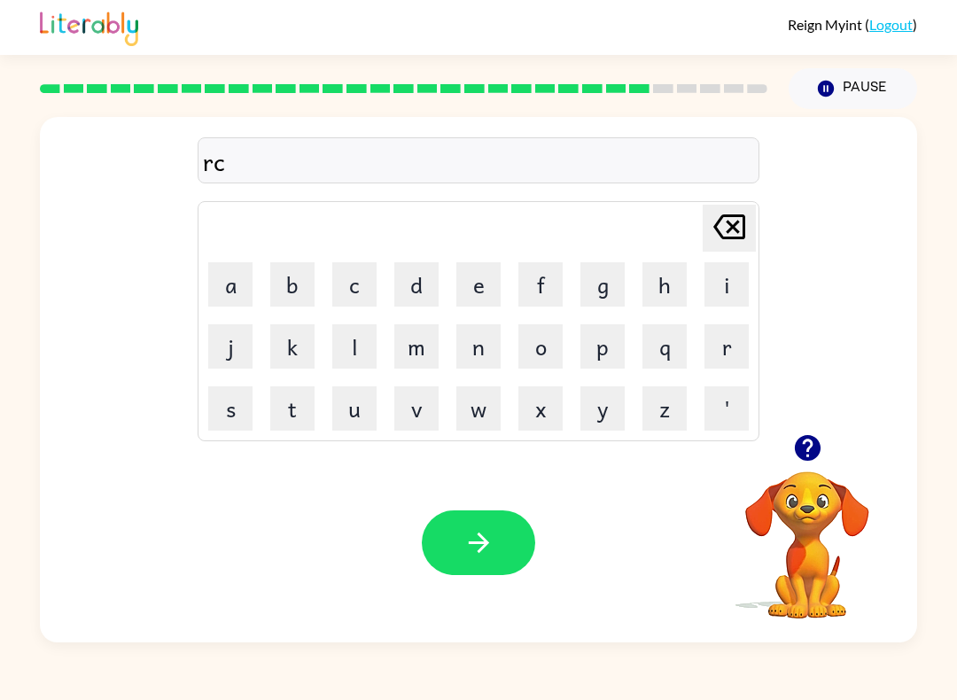
click at [492, 566] on button "button" at bounding box center [478, 542] width 113 height 65
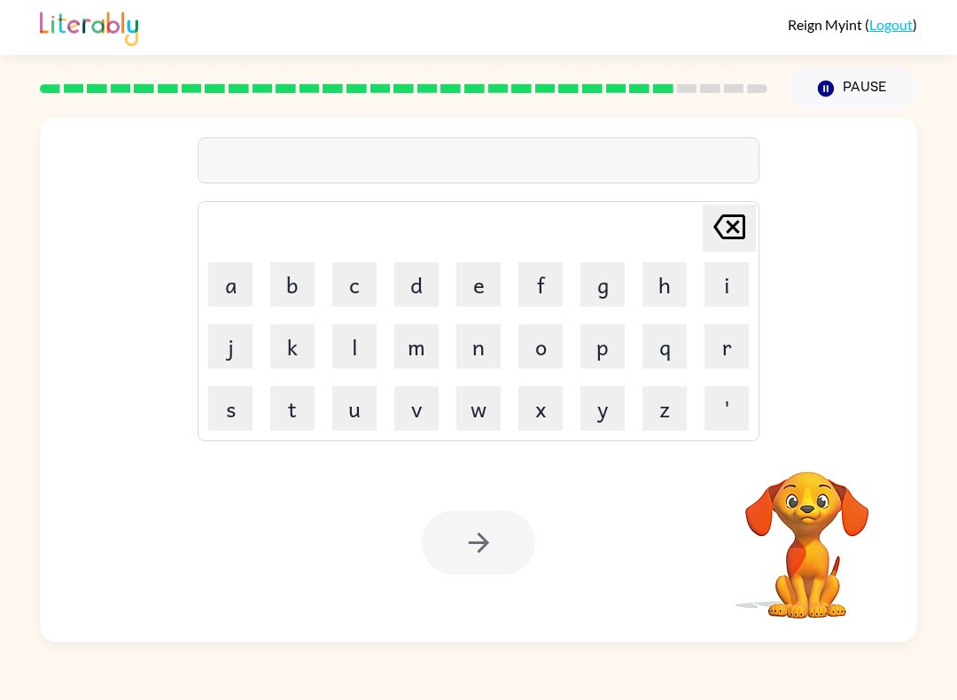
click at [772, 102] on div at bounding box center [403, 89] width 749 height 62
click at [711, 114] on div at bounding box center [403, 89] width 749 height 62
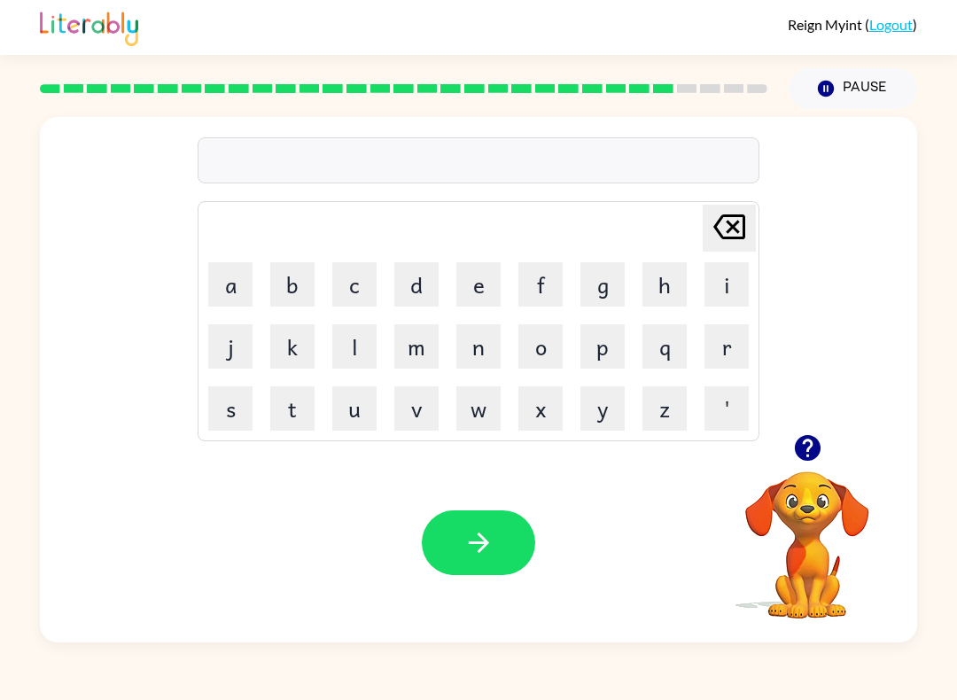
click at [408, 274] on button "d" at bounding box center [416, 284] width 44 height 44
click at [478, 295] on button "e" at bounding box center [478, 284] width 44 height 44
click at [726, 227] on icon "[PERSON_NAME] last character input" at bounding box center [729, 227] width 43 height 43
click at [725, 227] on icon "[PERSON_NAME] last character input" at bounding box center [729, 227] width 43 height 43
click at [294, 288] on button "b" at bounding box center [292, 284] width 44 height 44
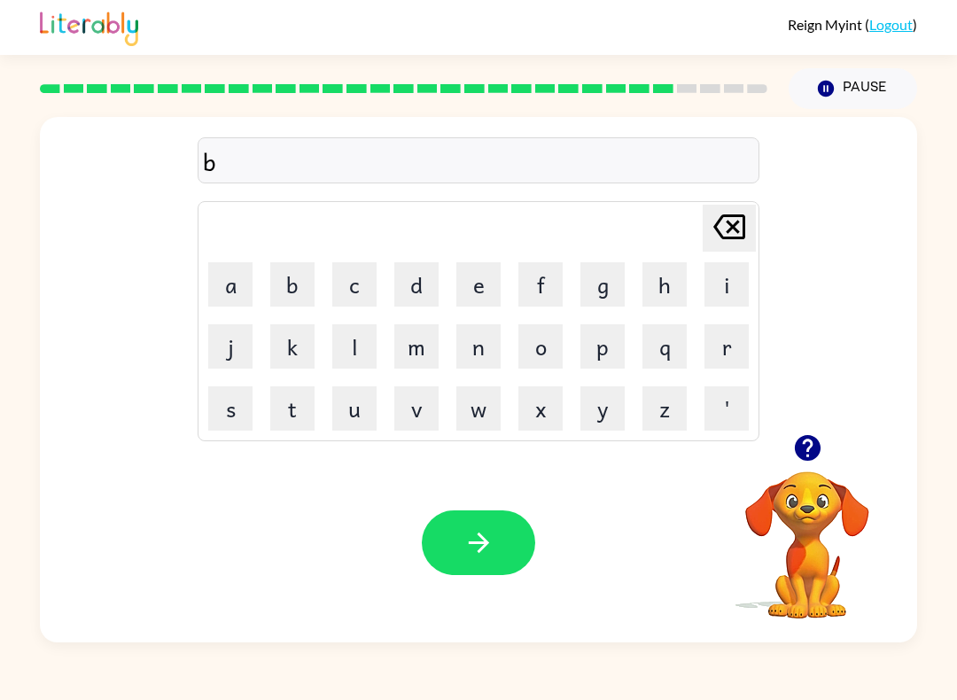
click at [488, 278] on button "e" at bounding box center [478, 284] width 44 height 44
click at [410, 285] on button "d" at bounding box center [416, 284] width 44 height 44
click at [467, 540] on icon "button" at bounding box center [478, 542] width 31 height 31
click at [233, 289] on button "a" at bounding box center [230, 284] width 44 height 44
click at [298, 429] on button "t" at bounding box center [292, 408] width 44 height 44
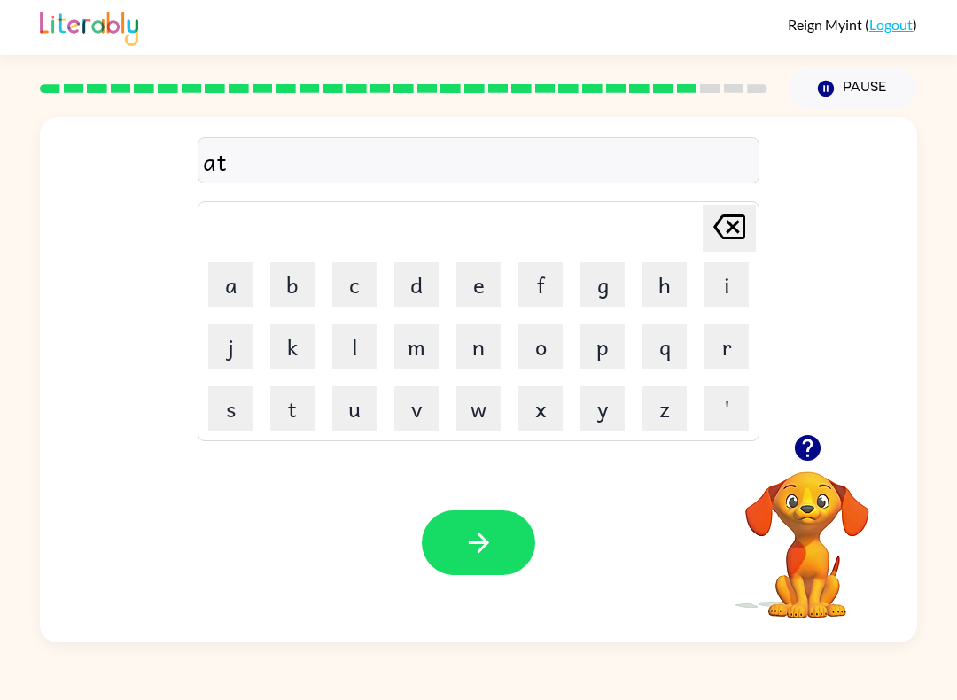
click at [502, 566] on button "button" at bounding box center [478, 542] width 113 height 65
click at [738, 291] on button "i" at bounding box center [726, 284] width 44 height 44
click at [362, 291] on button "c" at bounding box center [354, 284] width 44 height 44
click at [736, 219] on icon "[PERSON_NAME] last character input" at bounding box center [729, 227] width 43 height 43
click at [748, 230] on icon "[PERSON_NAME] last character input" at bounding box center [729, 227] width 43 height 43
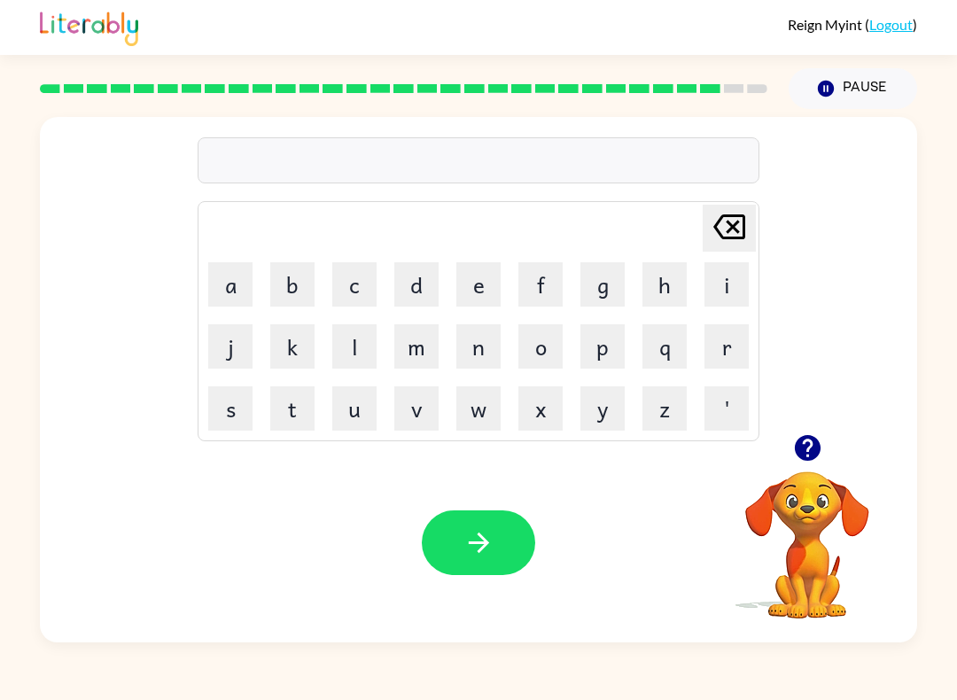
click at [233, 408] on button "s" at bounding box center [230, 408] width 44 height 44
click at [715, 288] on button "i" at bounding box center [726, 284] width 44 height 44
click at [799, 589] on video "Your browser must support playing .mp4 files to use Literably. Please try using…" at bounding box center [807, 532] width 177 height 177
click at [367, 282] on button "c" at bounding box center [354, 284] width 44 height 44
click at [937, 670] on div "Reign Myint ( Logout ) Pause Pause sic Delete Delete last character input a b c…" at bounding box center [478, 350] width 957 height 700
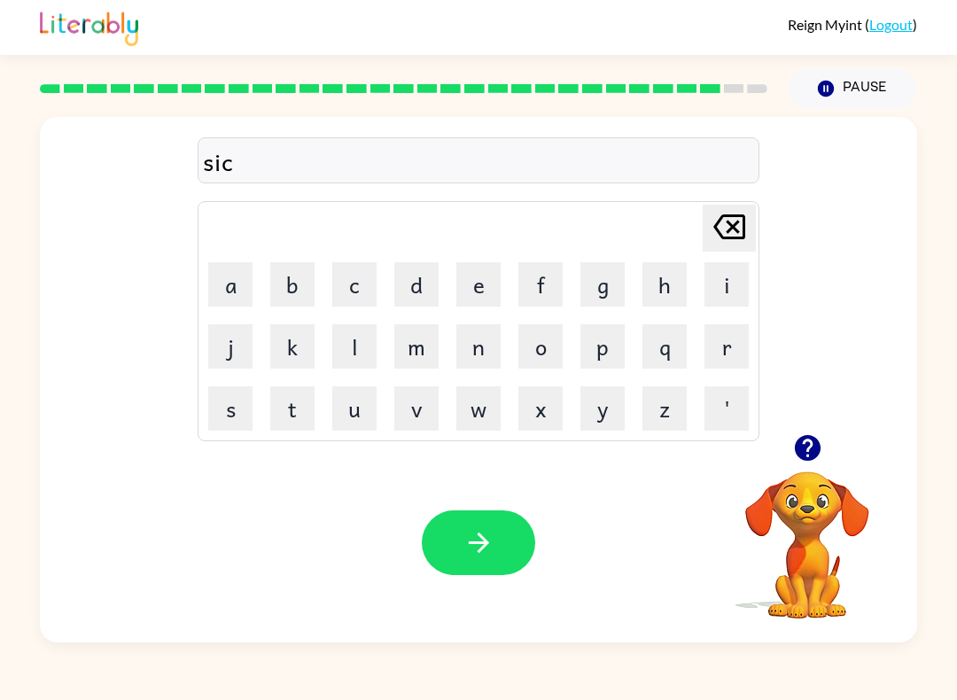
click at [472, 534] on icon "button" at bounding box center [478, 542] width 31 height 31
click at [480, 527] on div at bounding box center [478, 542] width 113 height 65
click at [746, 348] on button "r" at bounding box center [726, 346] width 44 height 44
click at [540, 345] on button "o" at bounding box center [540, 346] width 44 height 44
click at [487, 566] on button "button" at bounding box center [478, 542] width 113 height 65
